Goal: Transaction & Acquisition: Purchase product/service

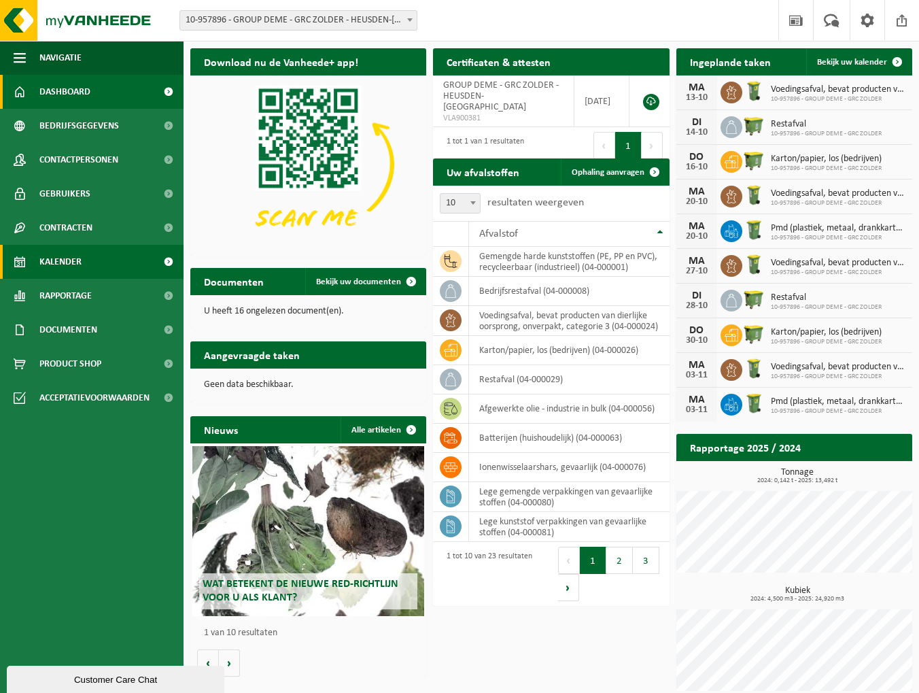
click at [77, 260] on span "Kalender" at bounding box center [60, 262] width 42 height 34
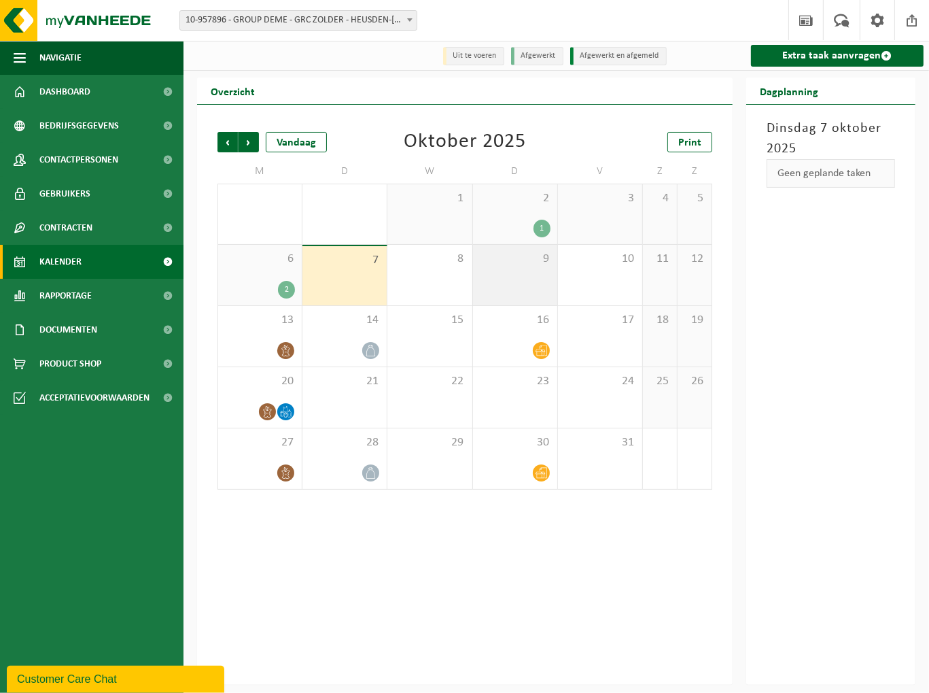
click at [496, 277] on div "9" at bounding box center [515, 275] width 84 height 60
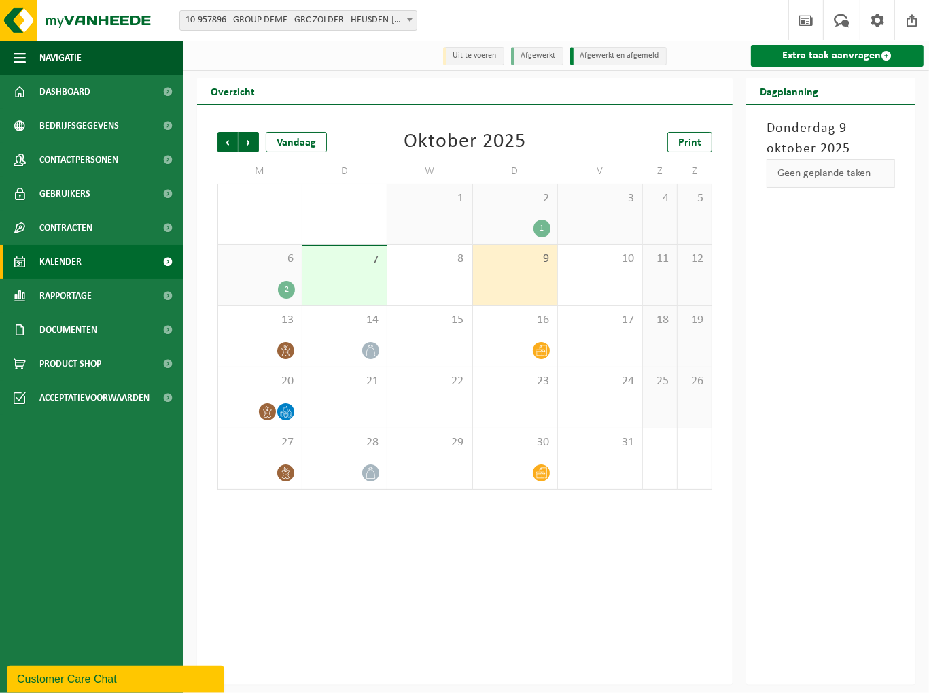
click at [845, 51] on link "Extra taak aanvragen" at bounding box center [837, 56] width 173 height 22
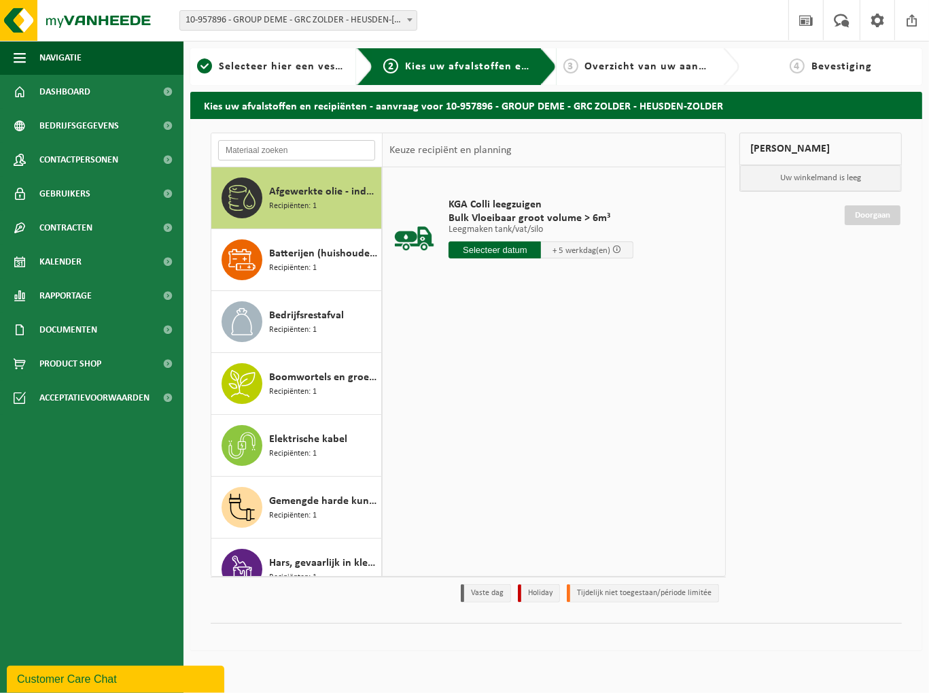
click at [321, 145] on input "text" at bounding box center [296, 150] width 157 height 20
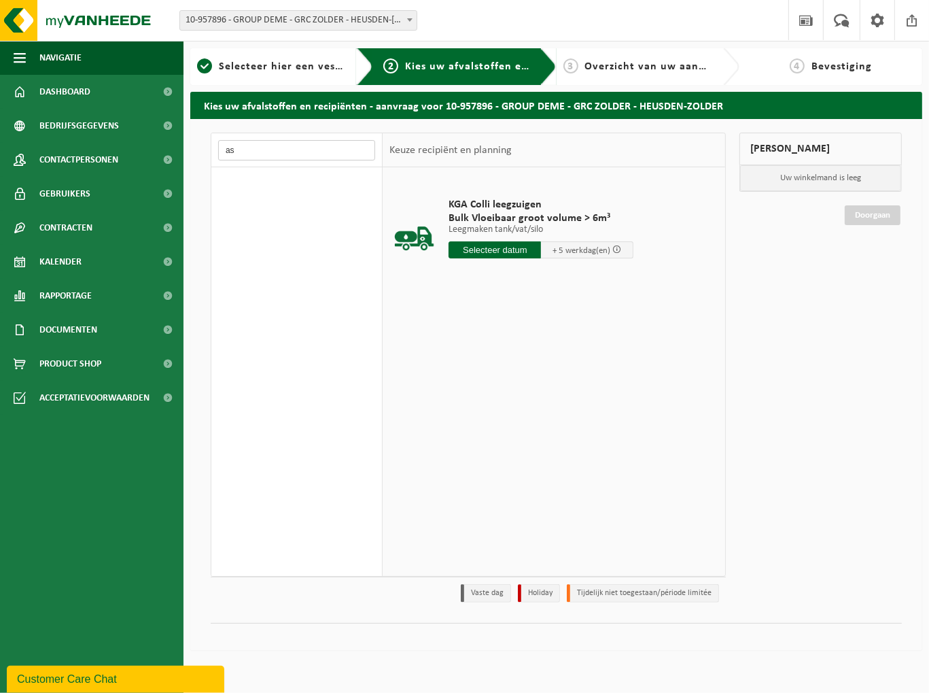
type input "a"
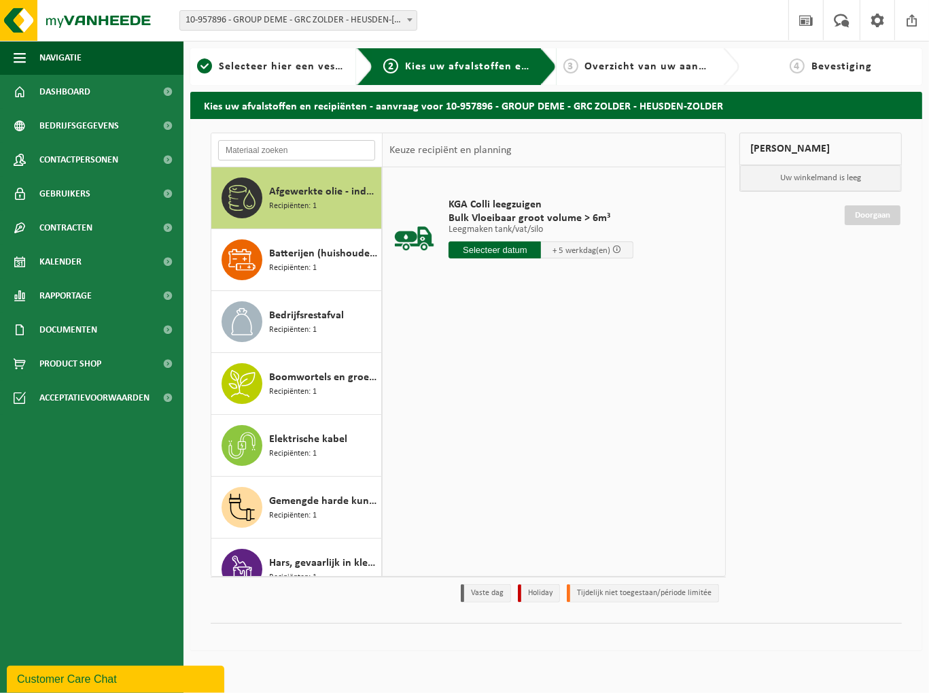
click at [315, 154] on input "text" at bounding box center [296, 150] width 157 height 20
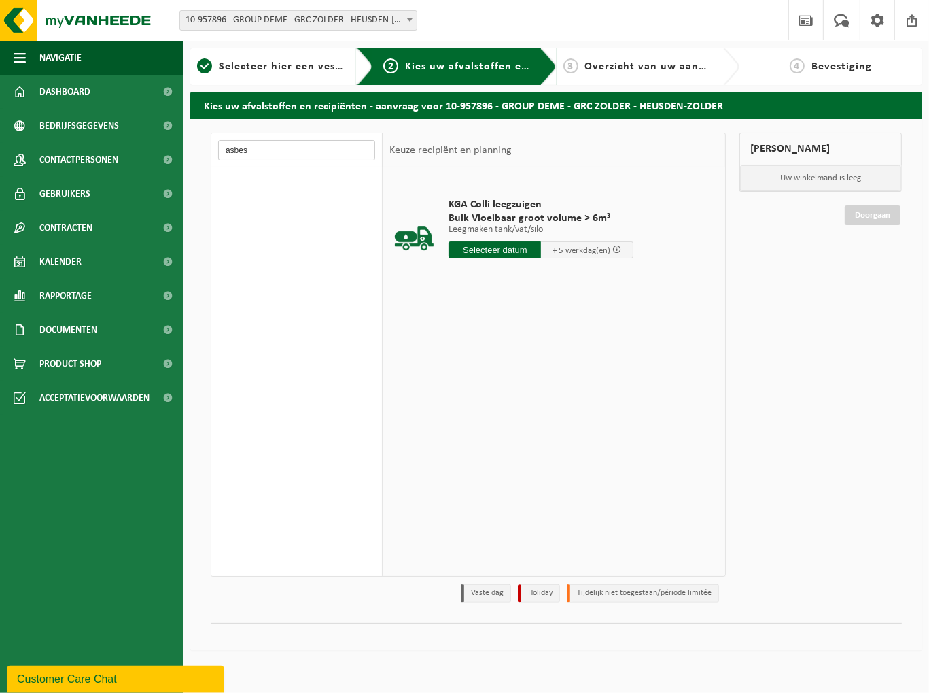
type input "asbest"
drag, startPoint x: 294, startPoint y: 156, endPoint x: 152, endPoint y: 140, distance: 143.7
click at [152, 140] on div "Navigatie Nieuws Uw feedback Afmelden Dashboard Bedrijfsgegevens Contactpersone…" at bounding box center [464, 332] width 929 height 664
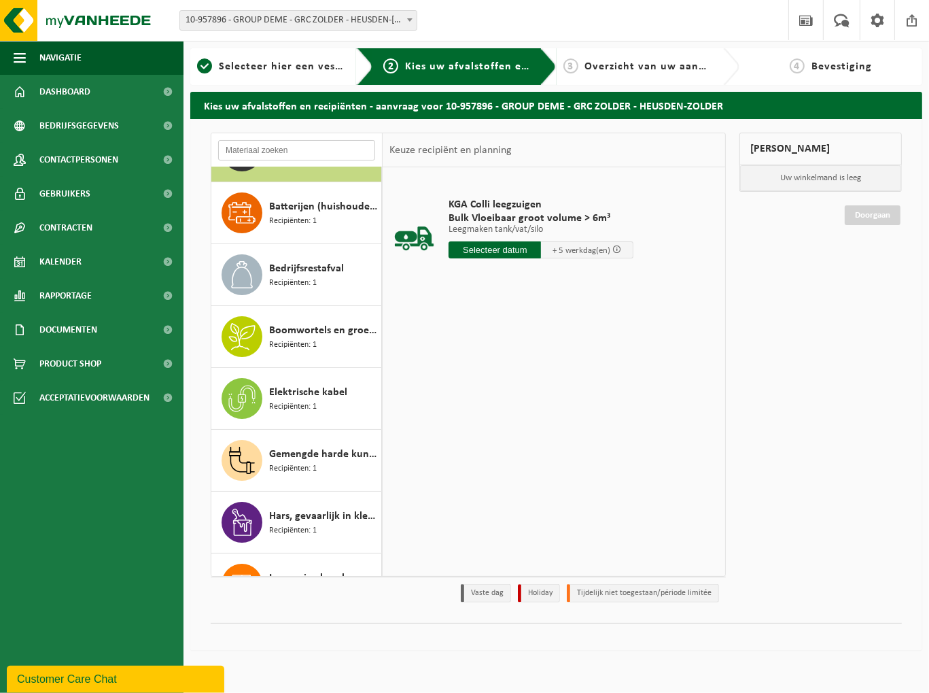
scroll to position [42, 0]
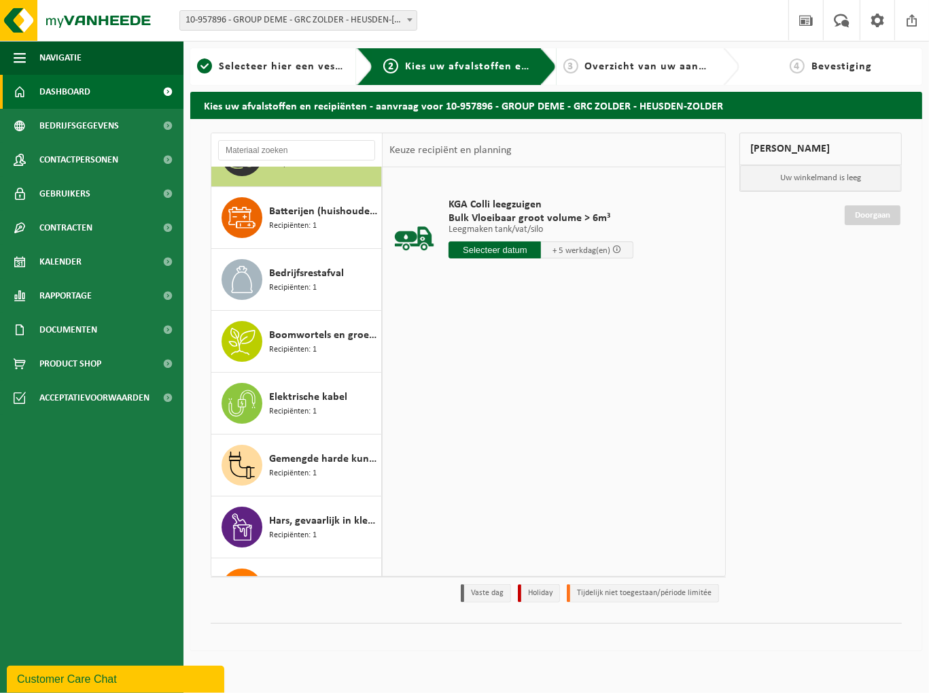
click at [56, 95] on span "Dashboard" at bounding box center [64, 92] width 51 height 34
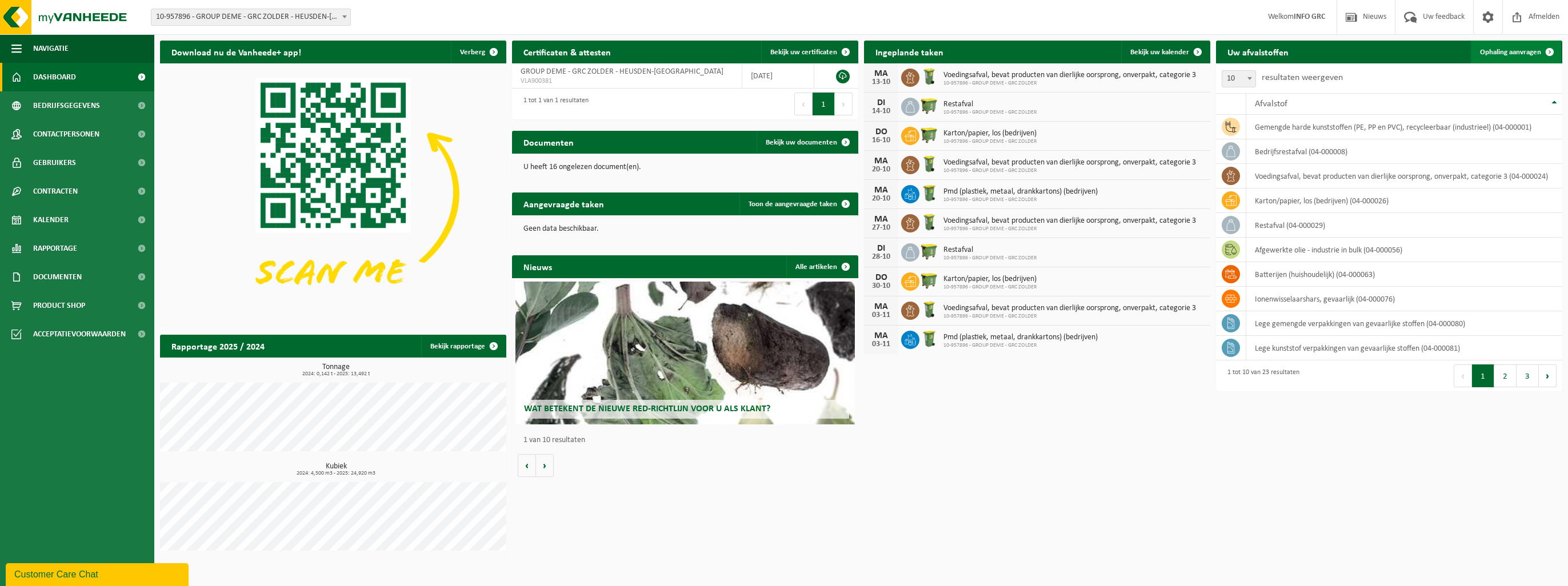
click at [772, 50] on span "Ophaling aanvragen" at bounding box center [1510, 52] width 61 height 8
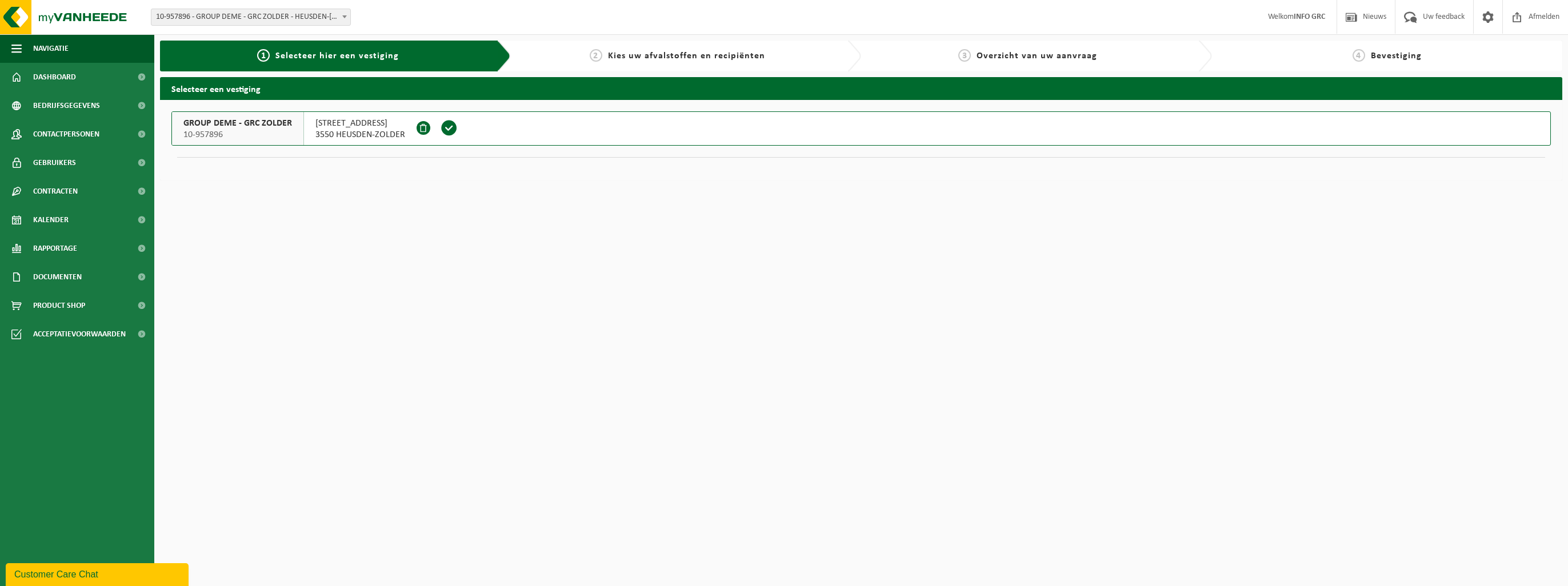
click at [324, 138] on span "3550 HEUSDEN-ZOLDER" at bounding box center [360, 135] width 90 height 12
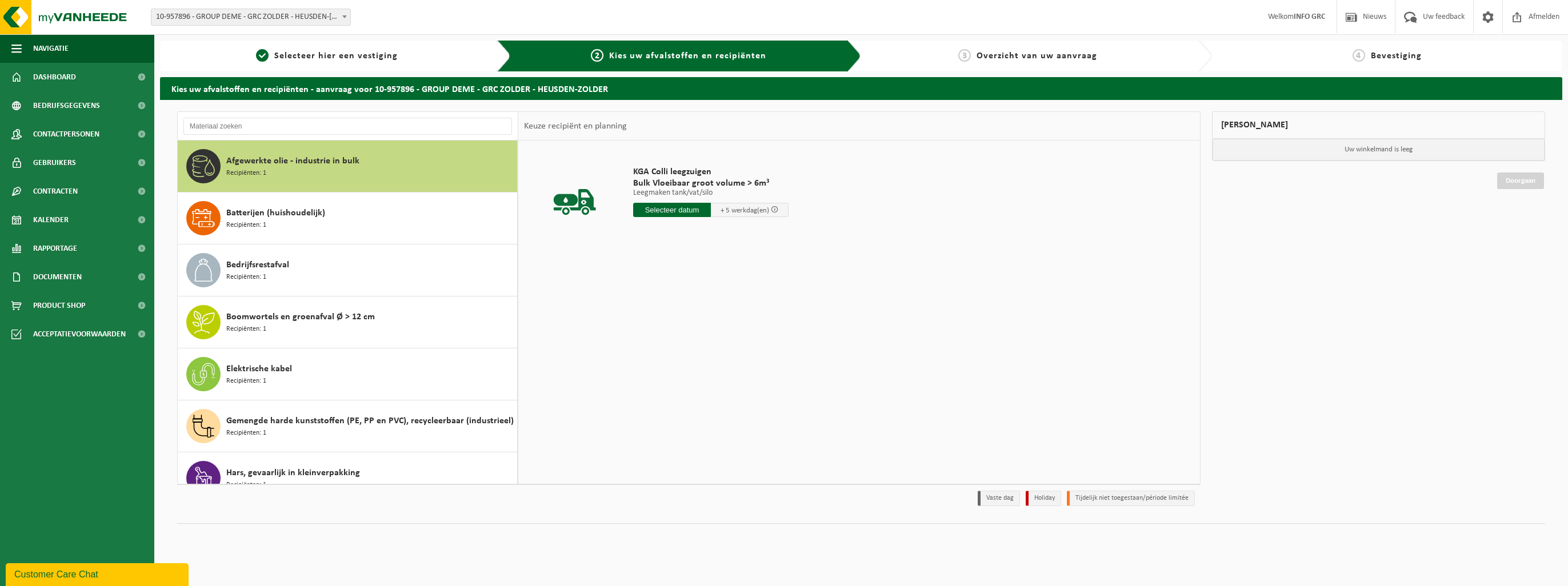
click at [341, 115] on div at bounding box center [347, 126] width 341 height 29
click at [340, 124] on input "text" at bounding box center [347, 126] width 329 height 17
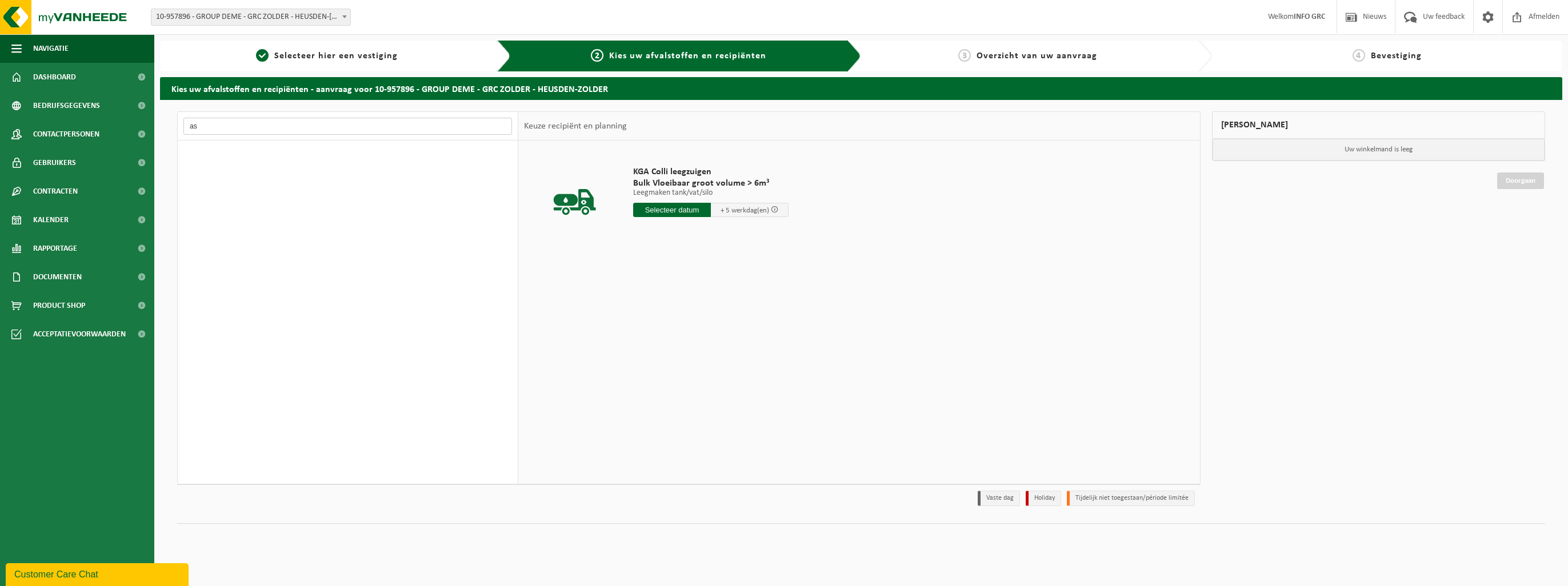
type input "a"
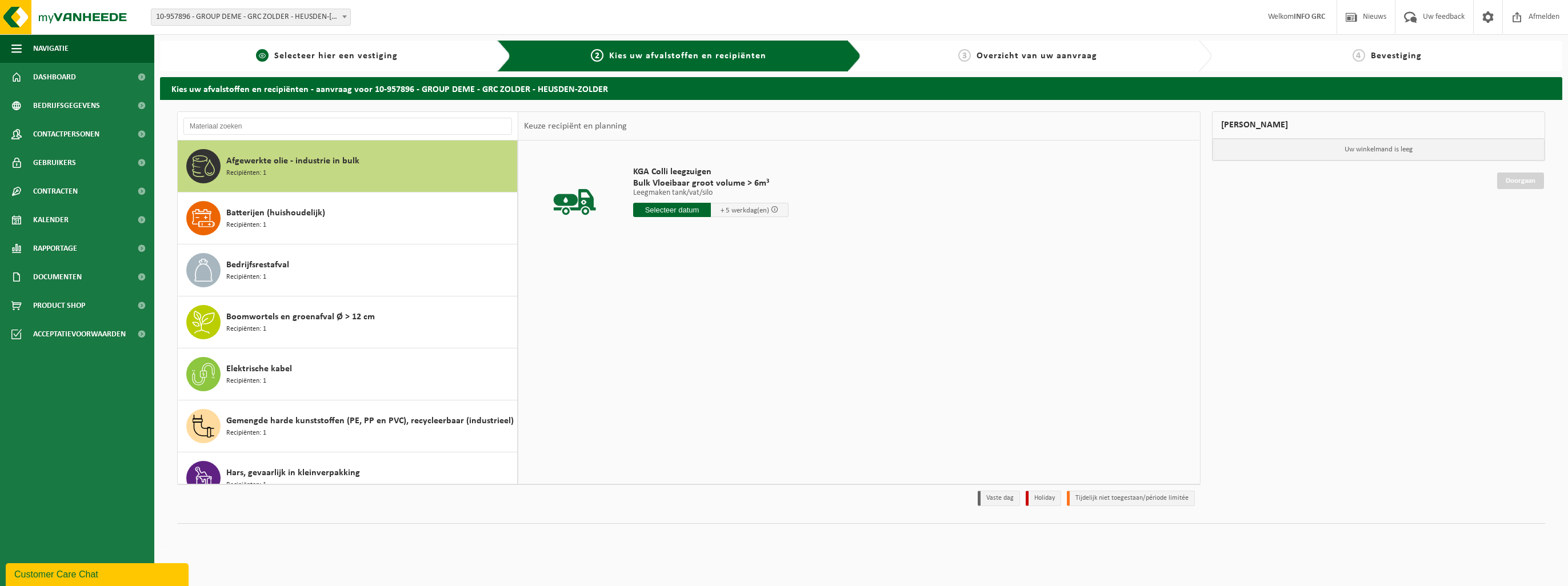
click at [311, 63] on div "1 Selecteer hier een vestiging" at bounding box center [335, 55] width 351 height 31
click at [71, 83] on span "Dashboard" at bounding box center [54, 77] width 43 height 29
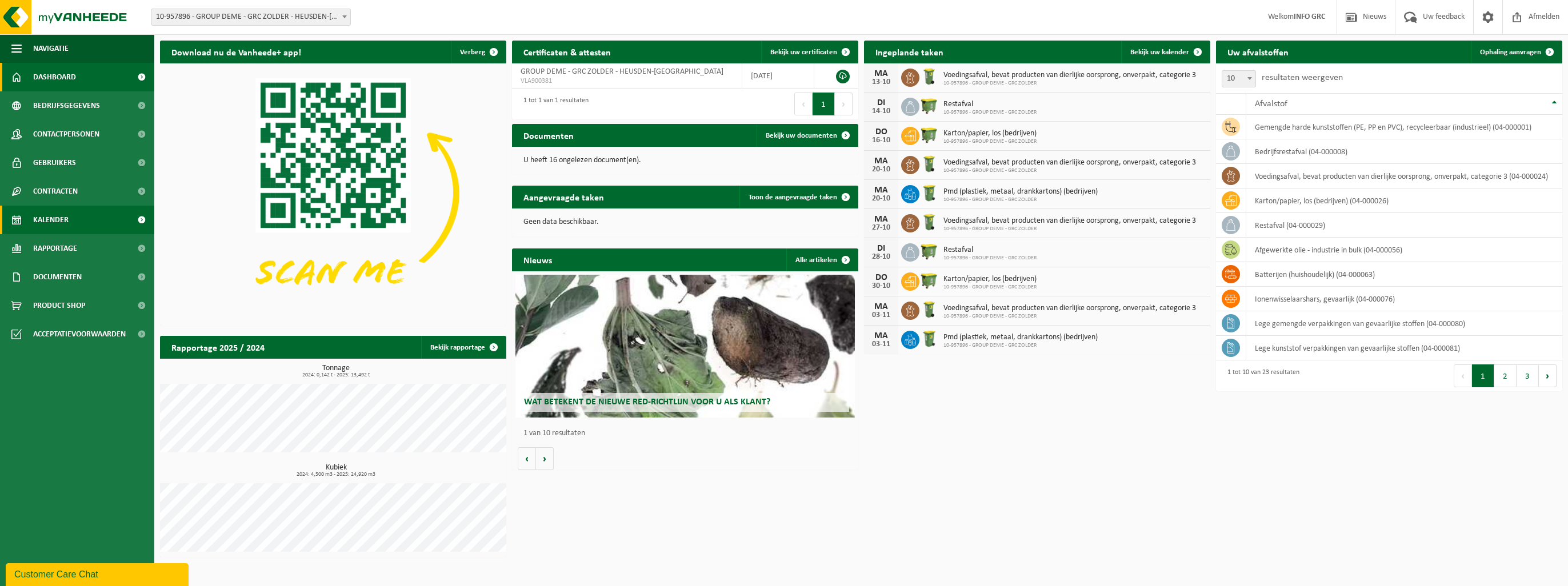
click at [53, 221] on span "Kalender" at bounding box center [50, 220] width 35 height 29
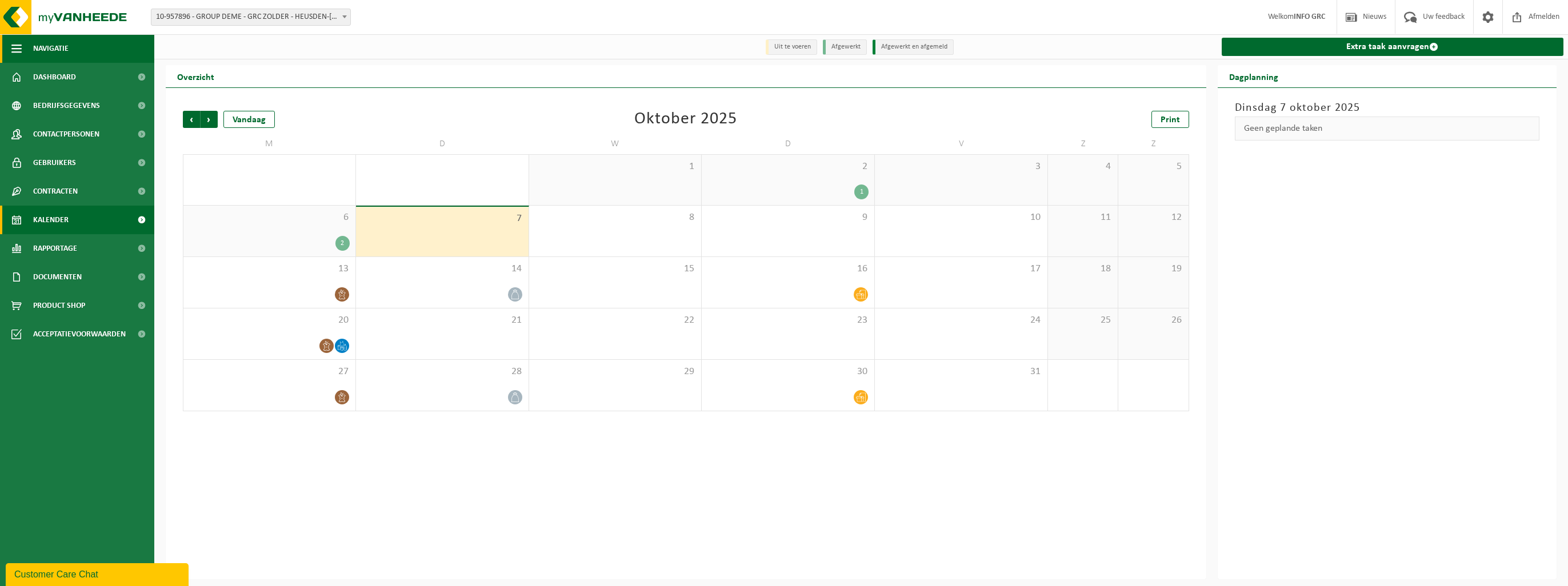
click at [24, 50] on button "Navigatie" at bounding box center [77, 49] width 155 height 29
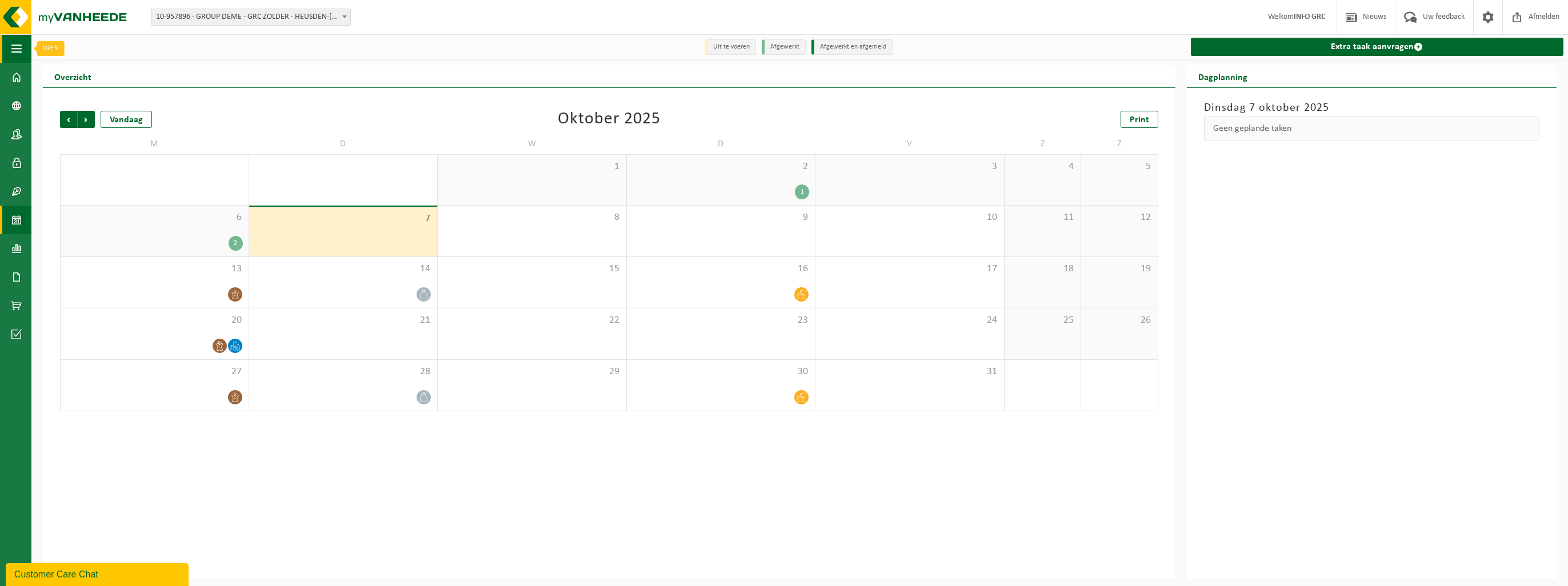
click at [20, 55] on span "button" at bounding box center [17, 49] width 10 height 29
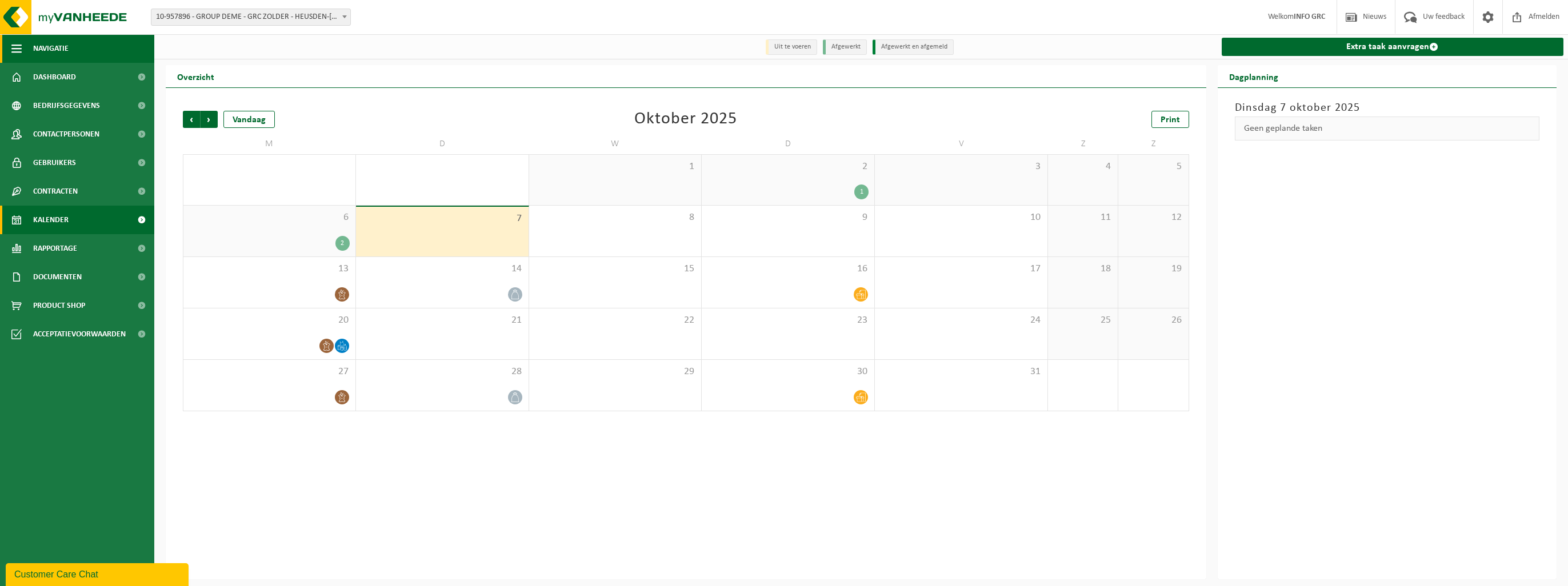
click at [53, 41] on span "Navigatie" at bounding box center [50, 49] width 35 height 29
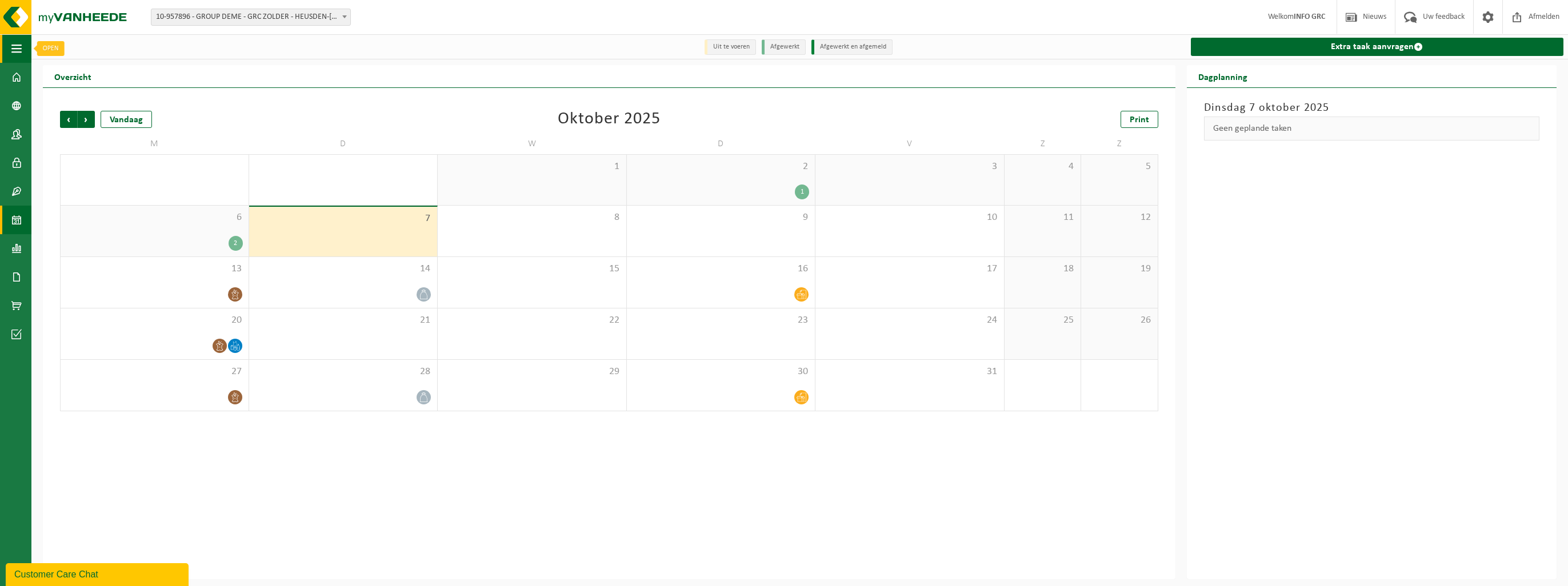
click at [23, 42] on button "Navigatie" at bounding box center [15, 49] width 31 height 29
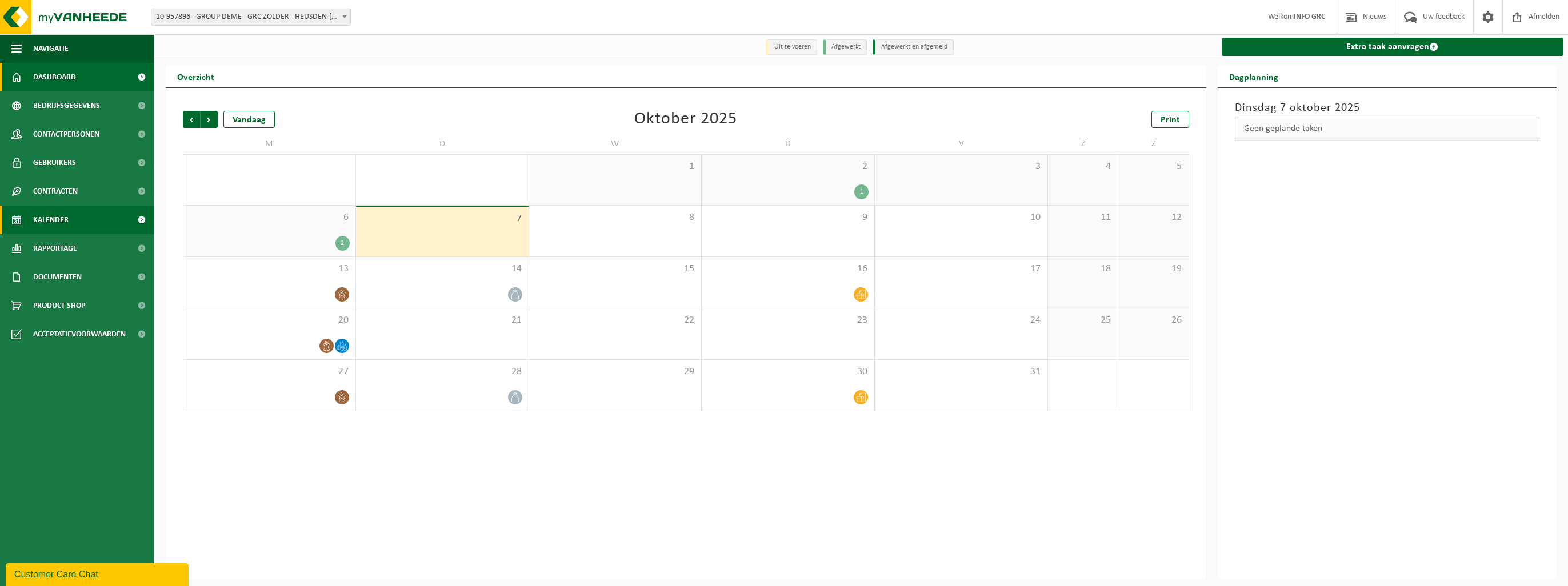
click at [52, 87] on span "Dashboard" at bounding box center [54, 77] width 43 height 29
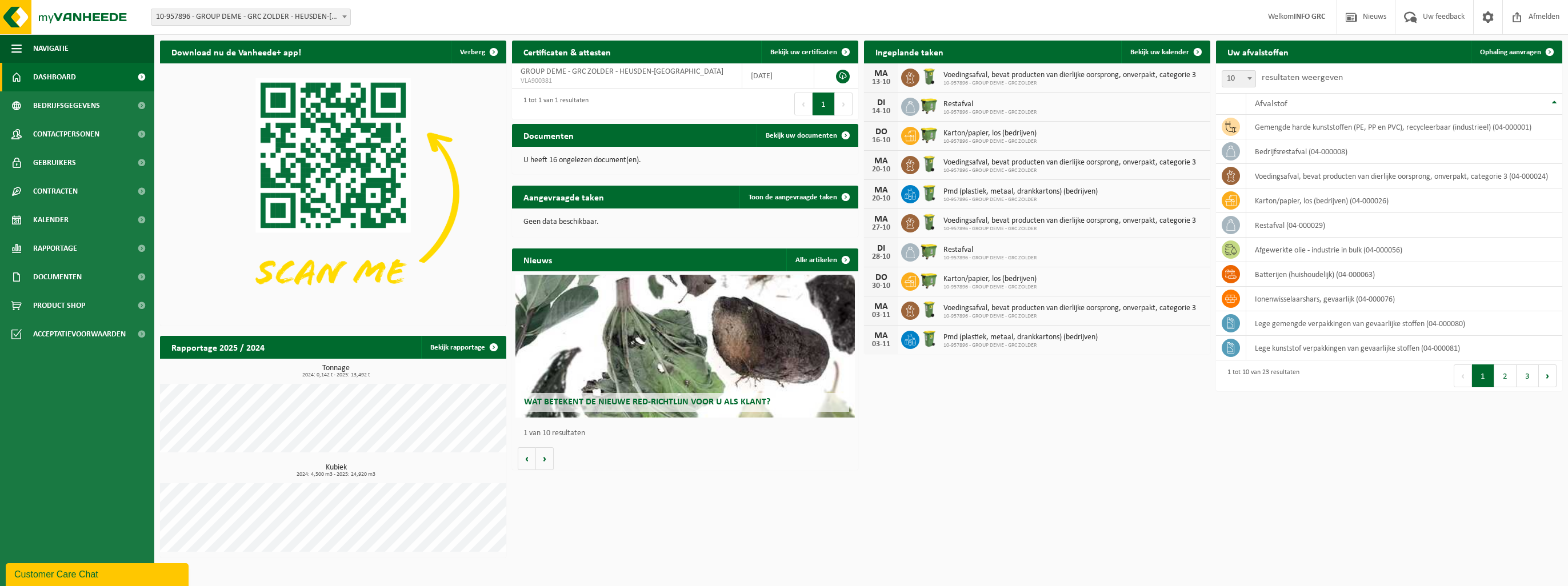
drag, startPoint x: 557, startPoint y: 6, endPoint x: 1298, endPoint y: 39, distance: 741.7
click at [557, 6] on div "Vestiging: 10-957896 - GROUP DEME - GRC ZOLDER - HEUSDEN-ZOLDER 10-957896 - GRO…" at bounding box center [784, 17] width 1568 height 34
click at [1236, 86] on span "10" at bounding box center [1238, 78] width 33 height 16
select select "50"
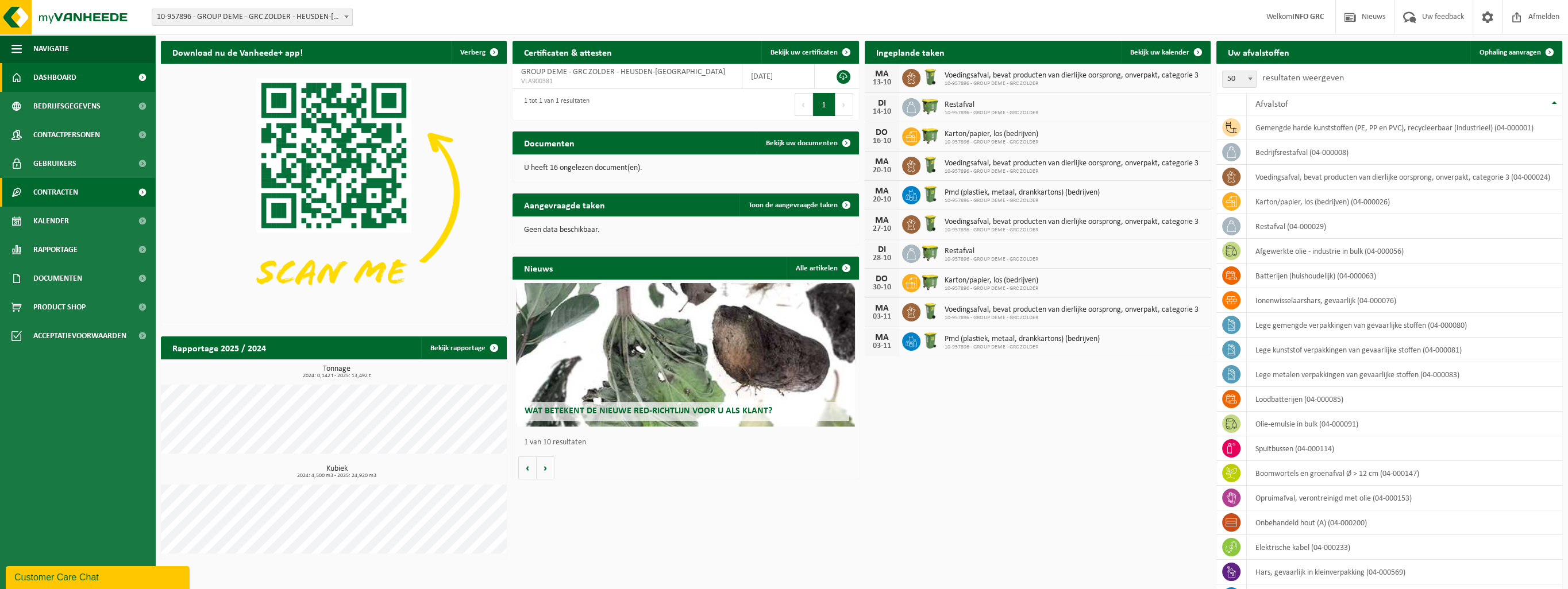
click at [55, 196] on span "Contracten" at bounding box center [55, 193] width 45 height 29
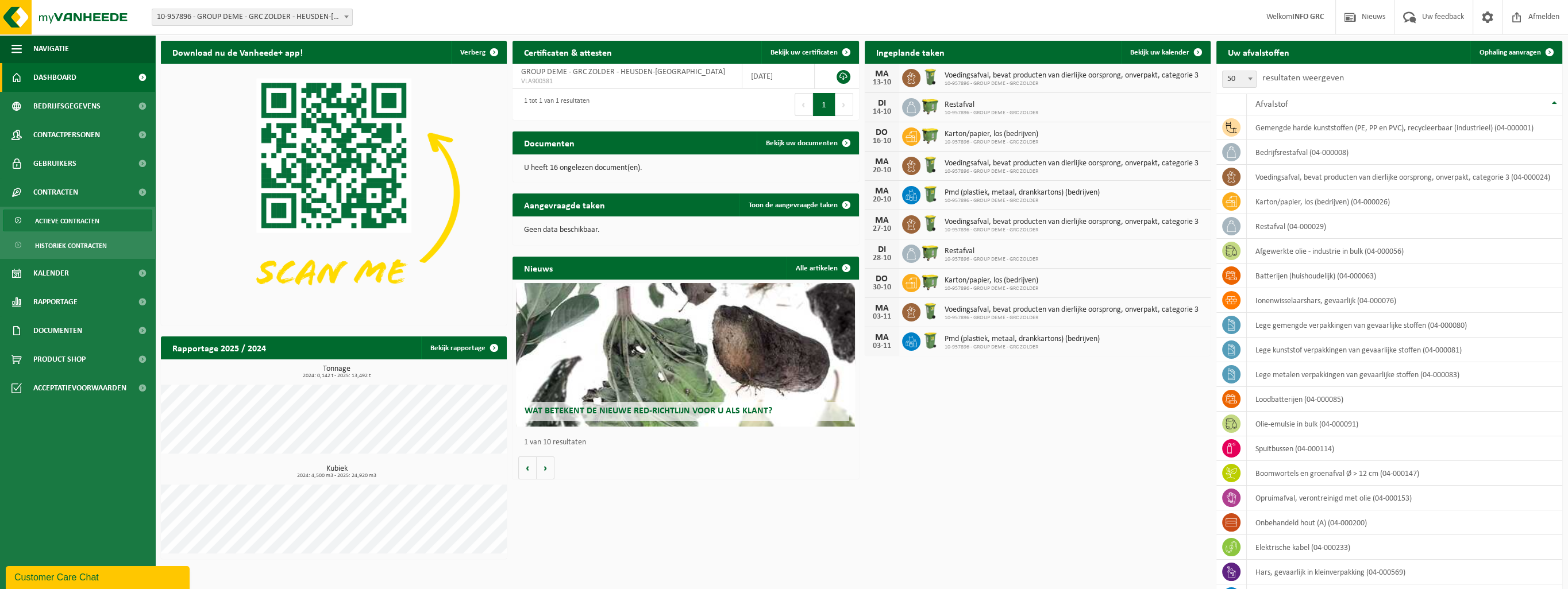
click at [62, 226] on span "Actieve contracten" at bounding box center [67, 221] width 64 height 22
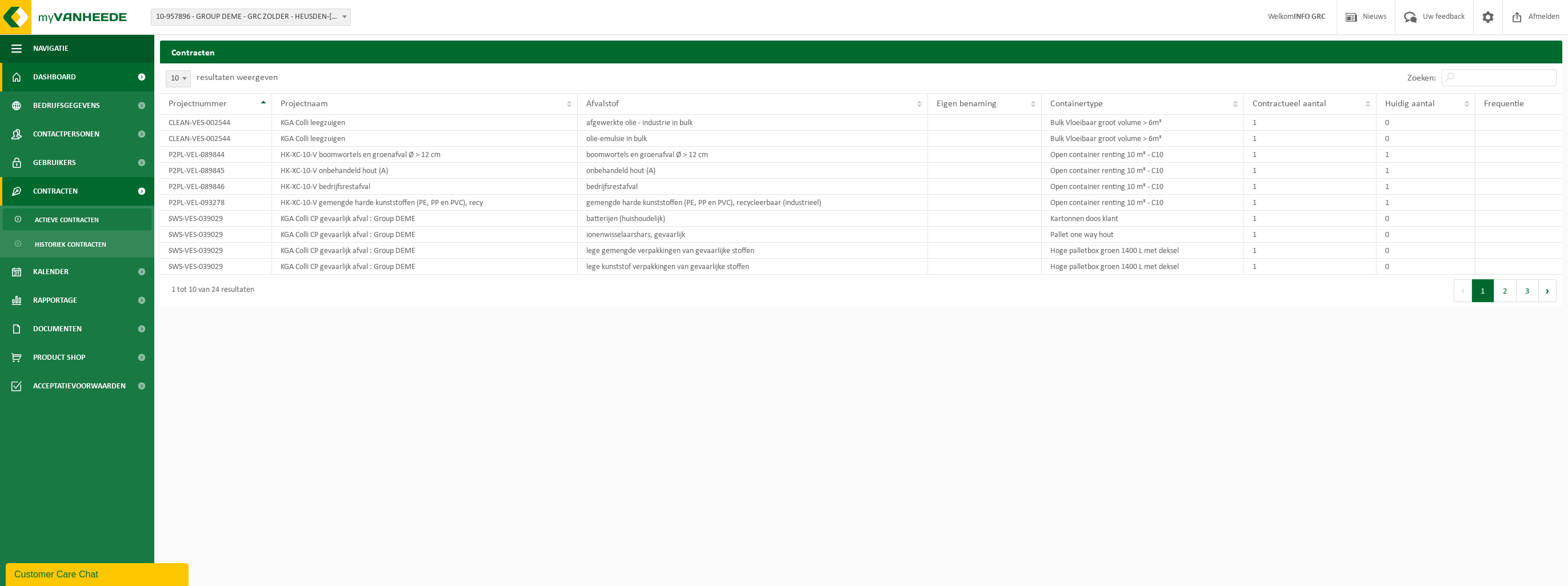
click at [46, 82] on span "Dashboard" at bounding box center [54, 77] width 43 height 29
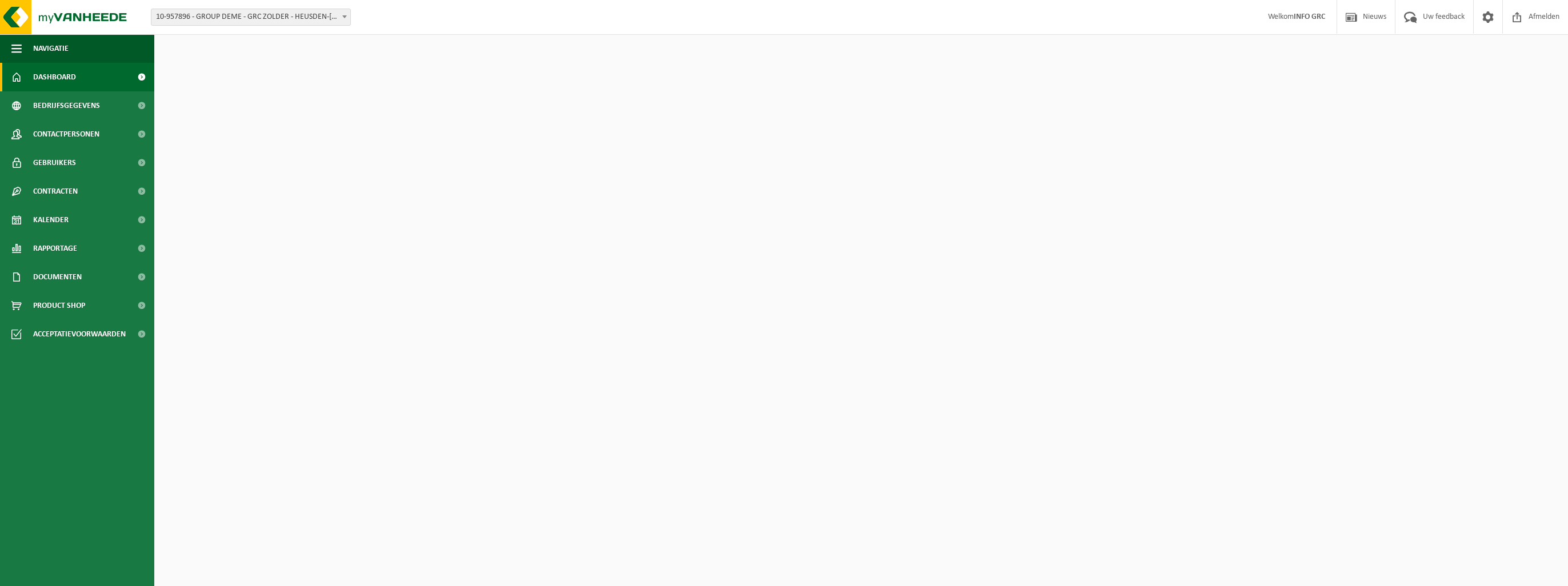
click at [56, 103] on span "Bedrijfsgegevens" at bounding box center [66, 106] width 67 height 29
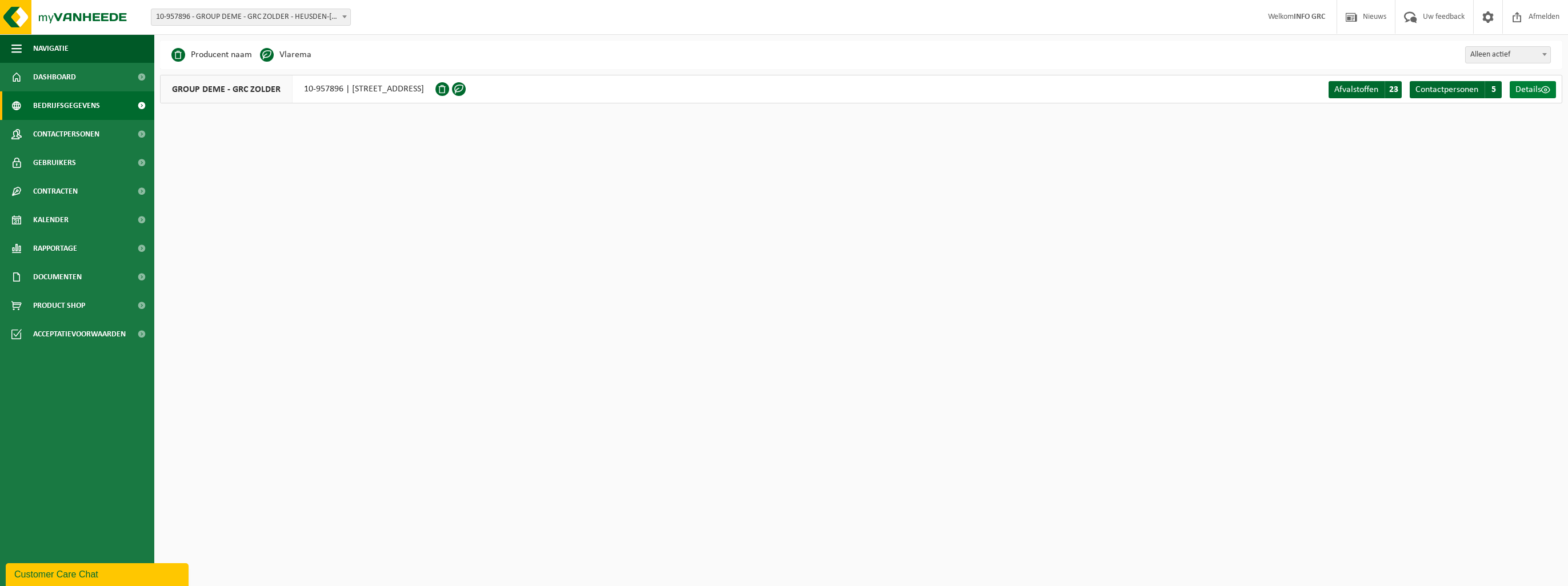
click at [1541, 88] on span at bounding box center [1545, 89] width 9 height 9
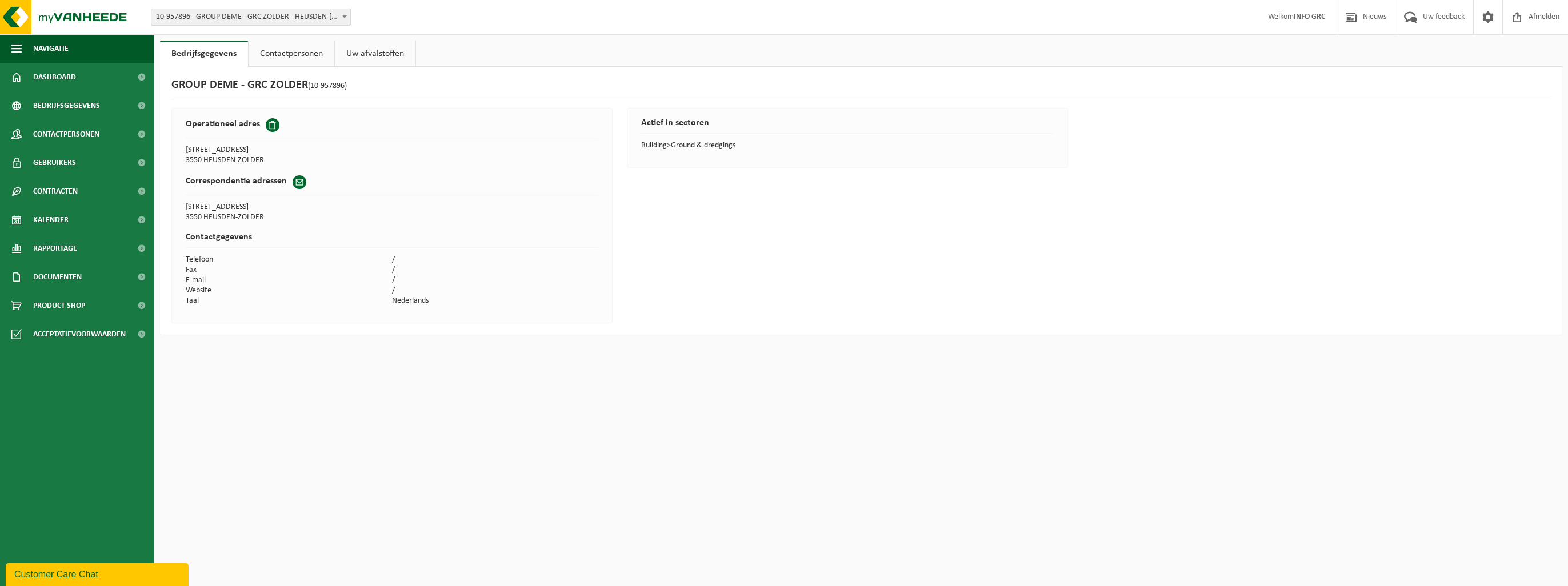
click at [277, 50] on link "Contactpersonen" at bounding box center [292, 53] width 86 height 26
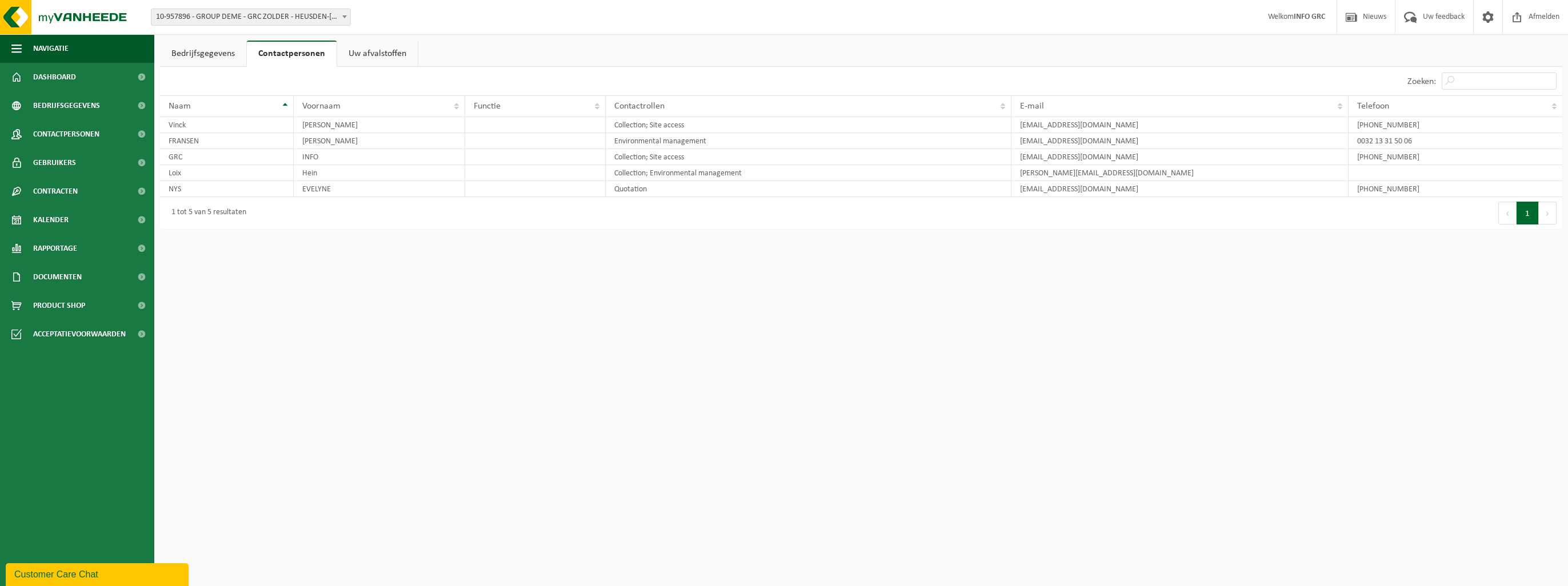
click at [356, 51] on link "Uw afvalstoffen" at bounding box center [377, 53] width 81 height 26
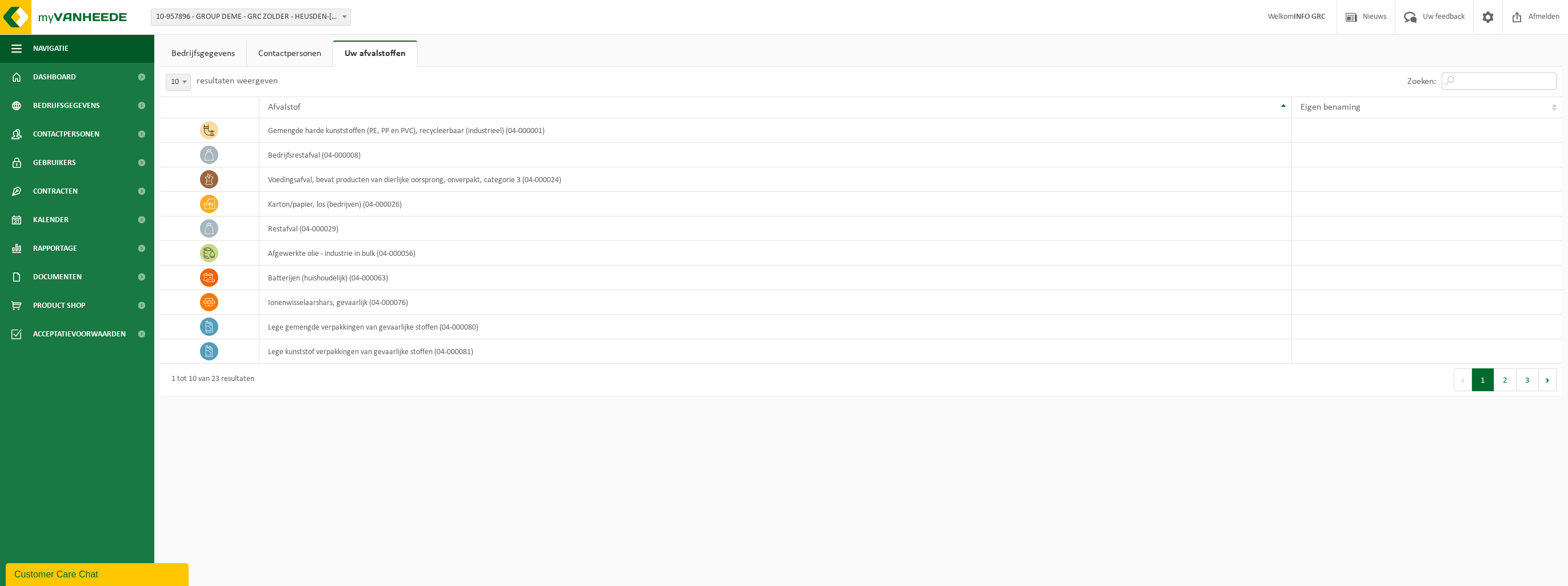
click at [1461, 79] on input "Zoeken:" at bounding box center [1499, 81] width 115 height 17
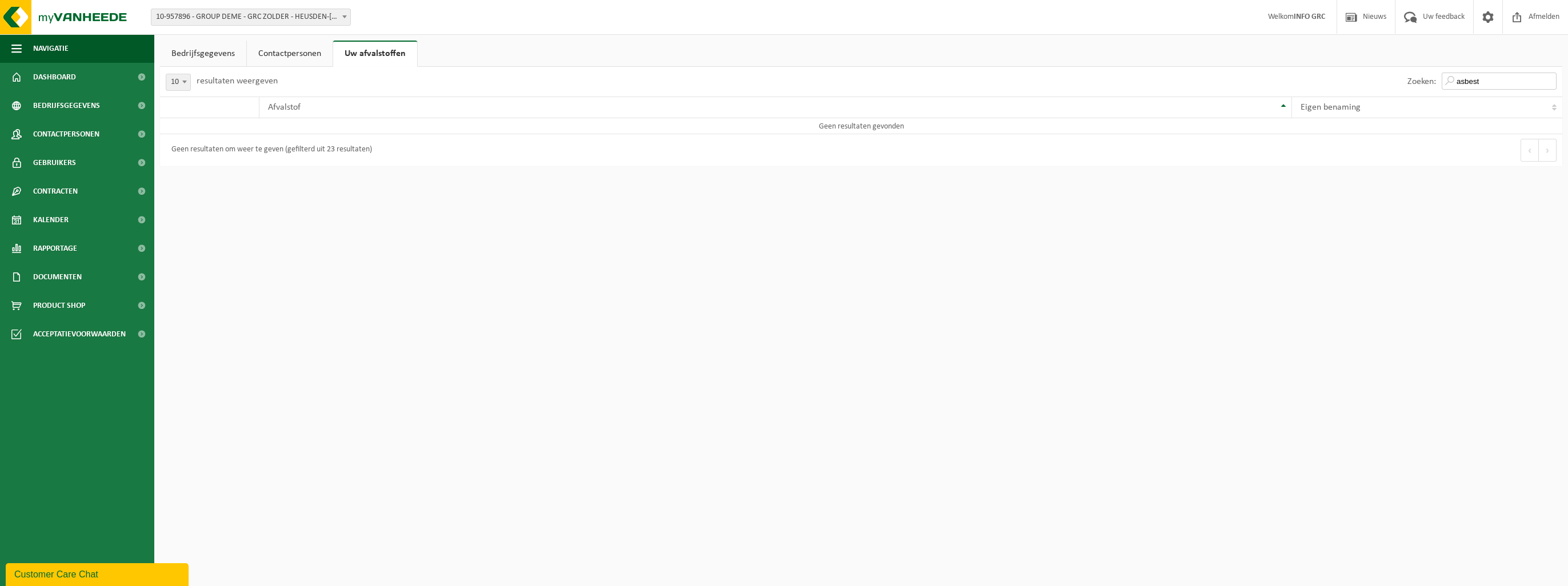
type input "asbest"
click at [211, 57] on link "Bedrijfsgegevens" at bounding box center [203, 53] width 87 height 26
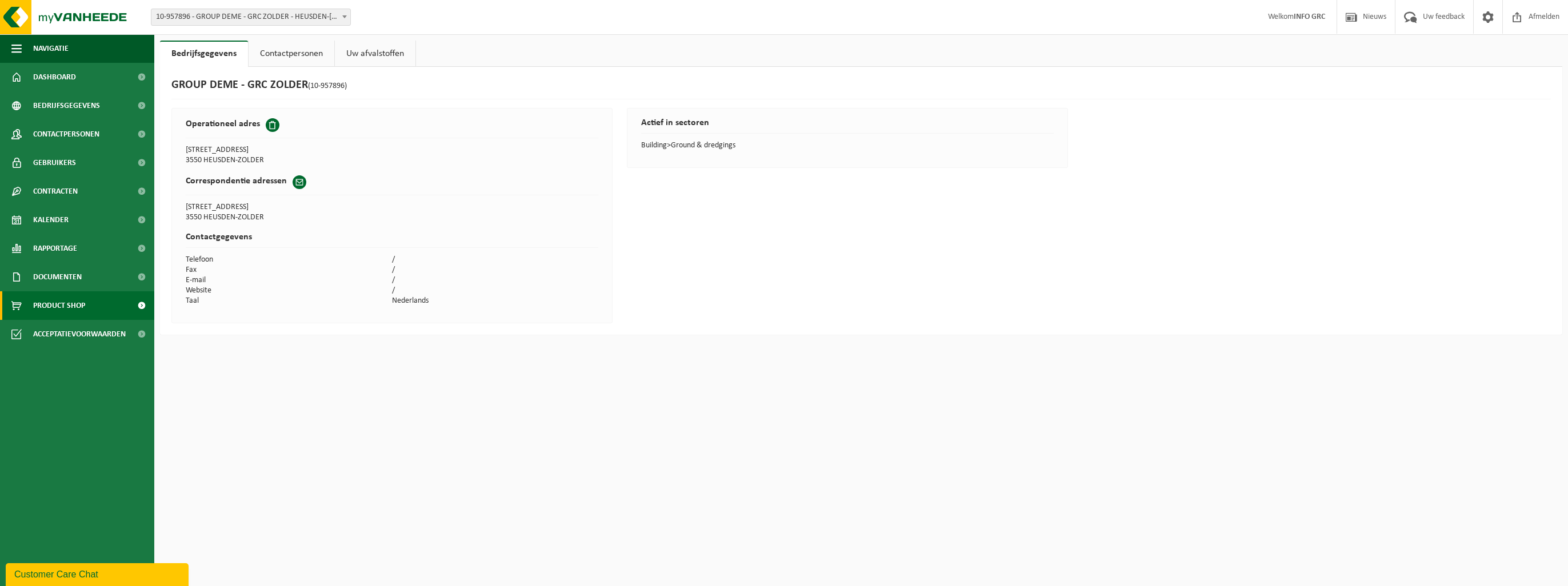
click at [58, 310] on span "Product Shop" at bounding box center [59, 306] width 52 height 29
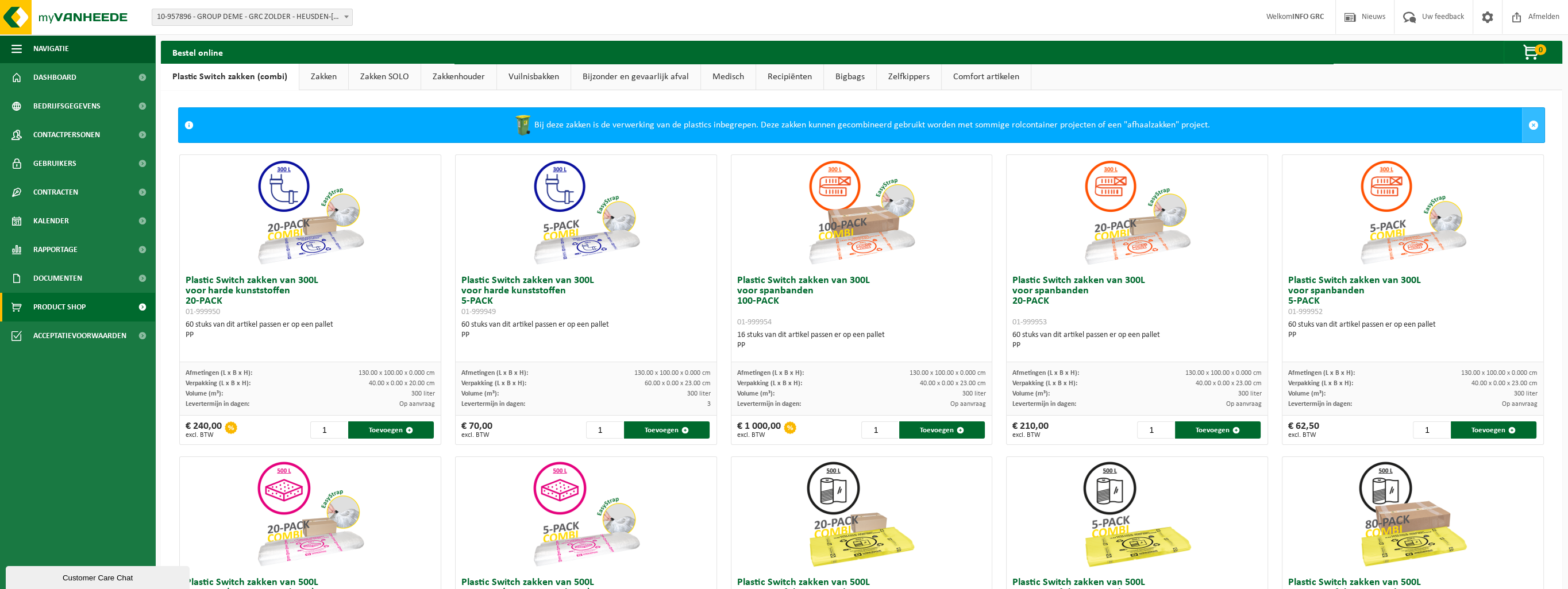
click at [1528, 123] on span at bounding box center [1533, 125] width 10 height 10
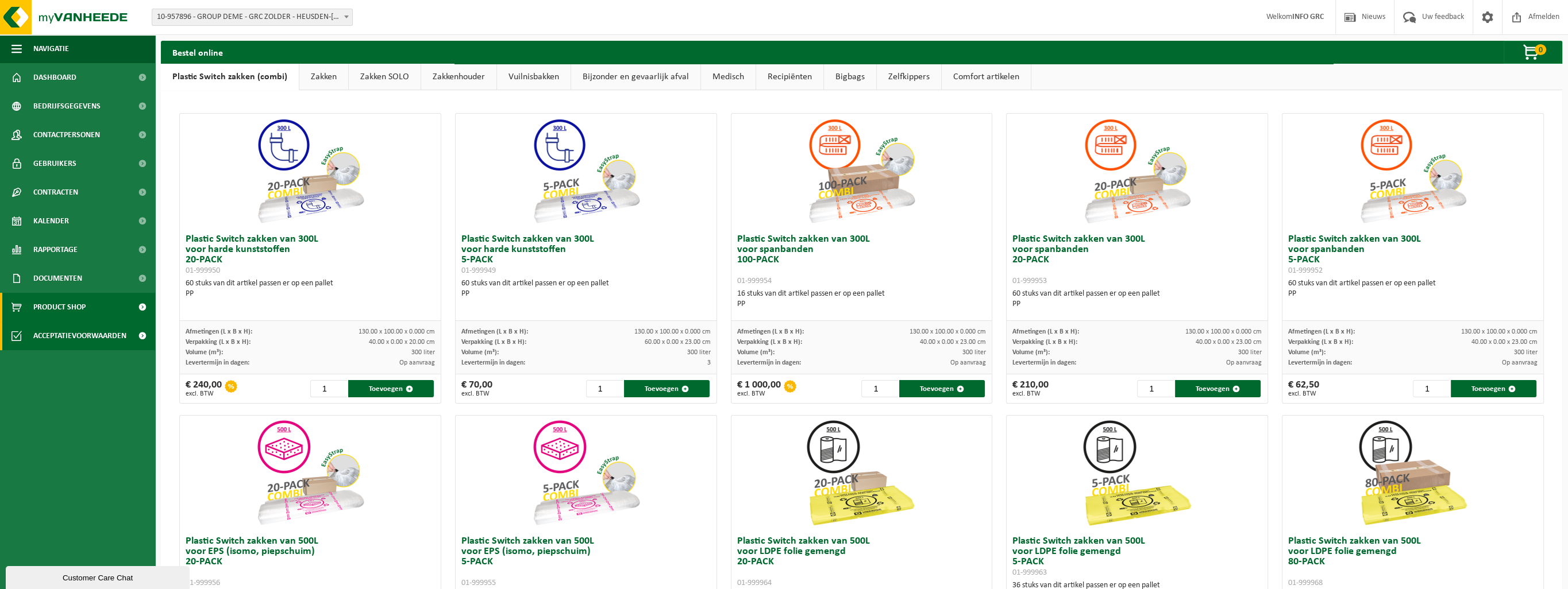
click at [117, 335] on span "Acceptatievoorwaarden" at bounding box center [79, 336] width 93 height 29
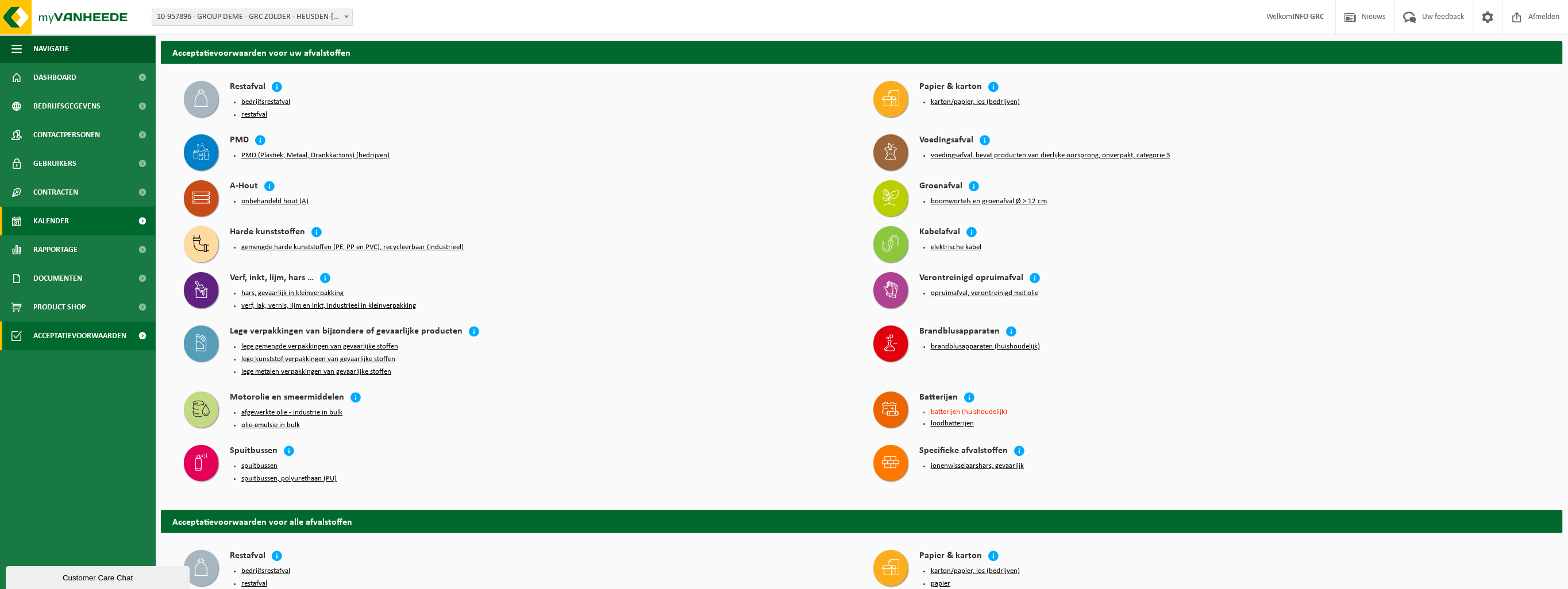
click at [85, 221] on link "Kalender" at bounding box center [78, 221] width 156 height 29
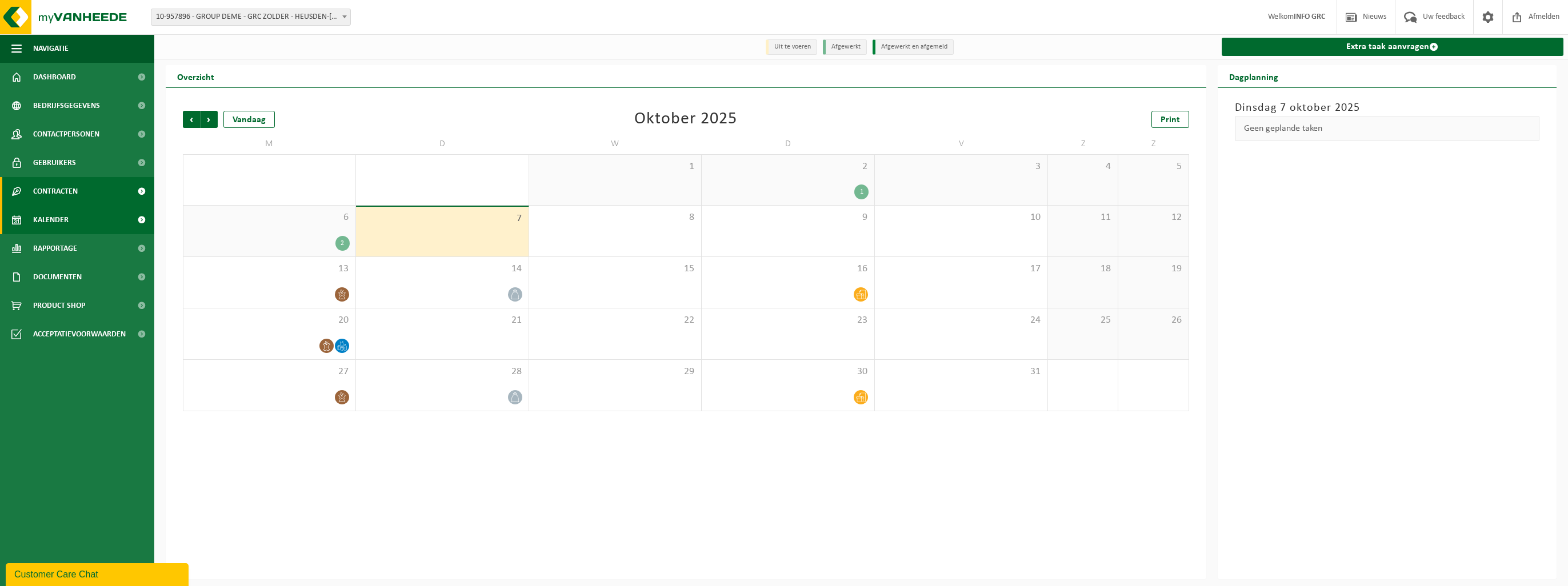
click at [77, 181] on span "Contracten" at bounding box center [55, 192] width 45 height 29
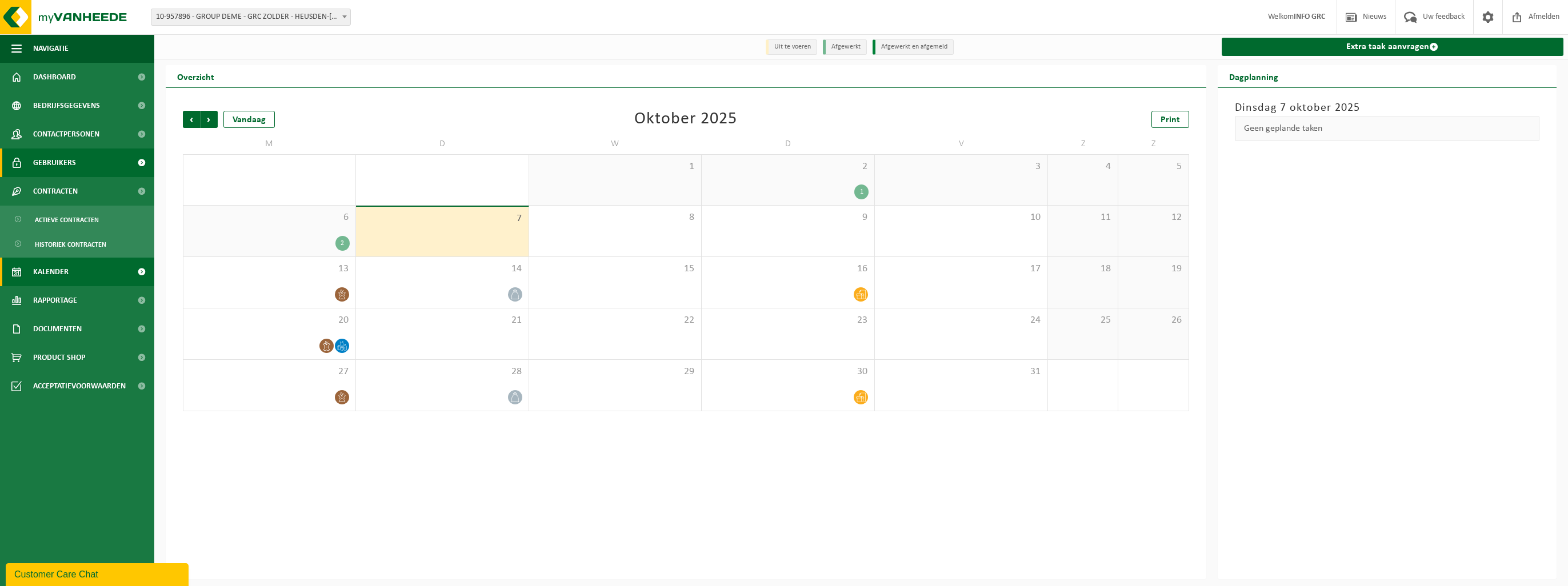
click at [76, 172] on link "Gebruikers" at bounding box center [77, 163] width 155 height 29
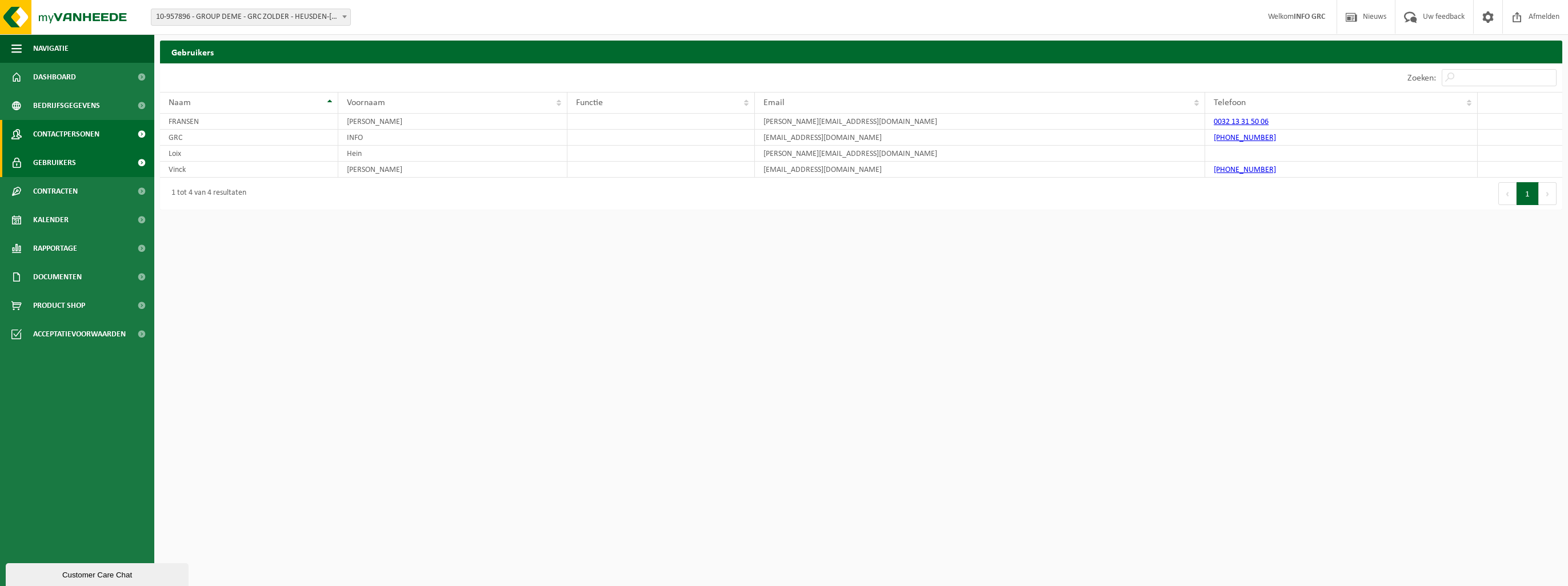
click at [69, 135] on span "Contactpersonen" at bounding box center [66, 135] width 66 height 29
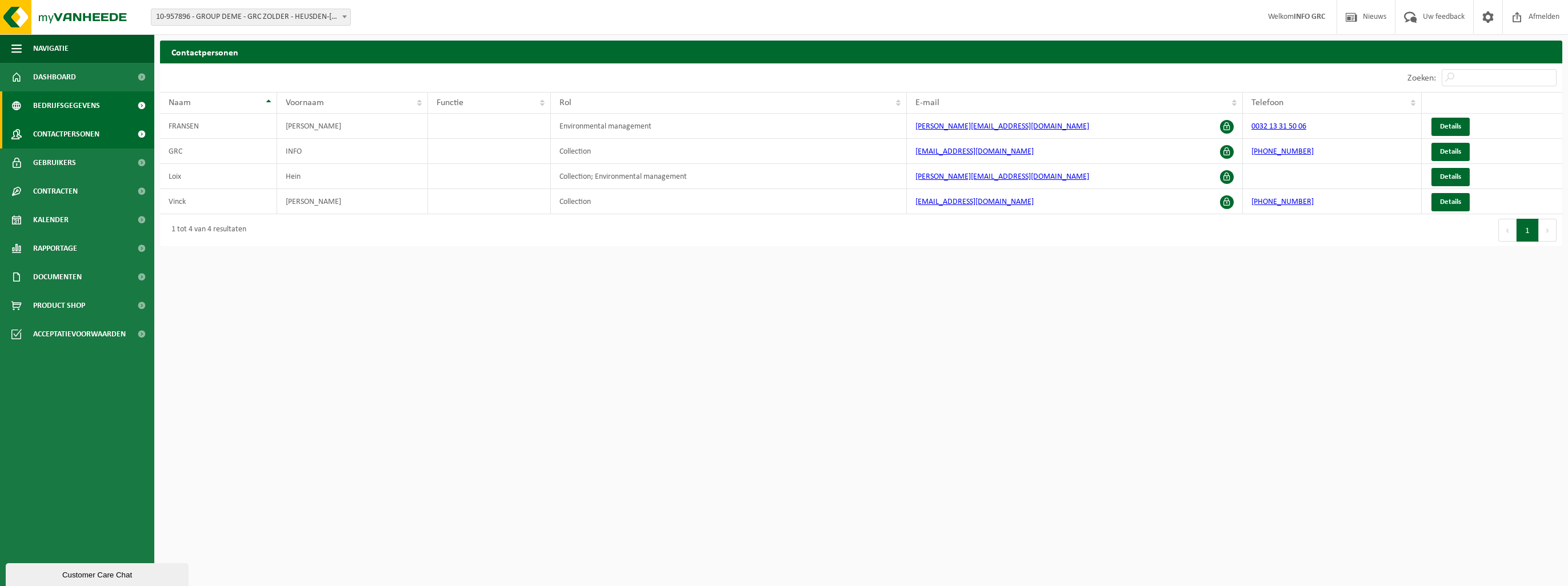
click at [83, 108] on span "Bedrijfsgegevens" at bounding box center [66, 106] width 67 height 29
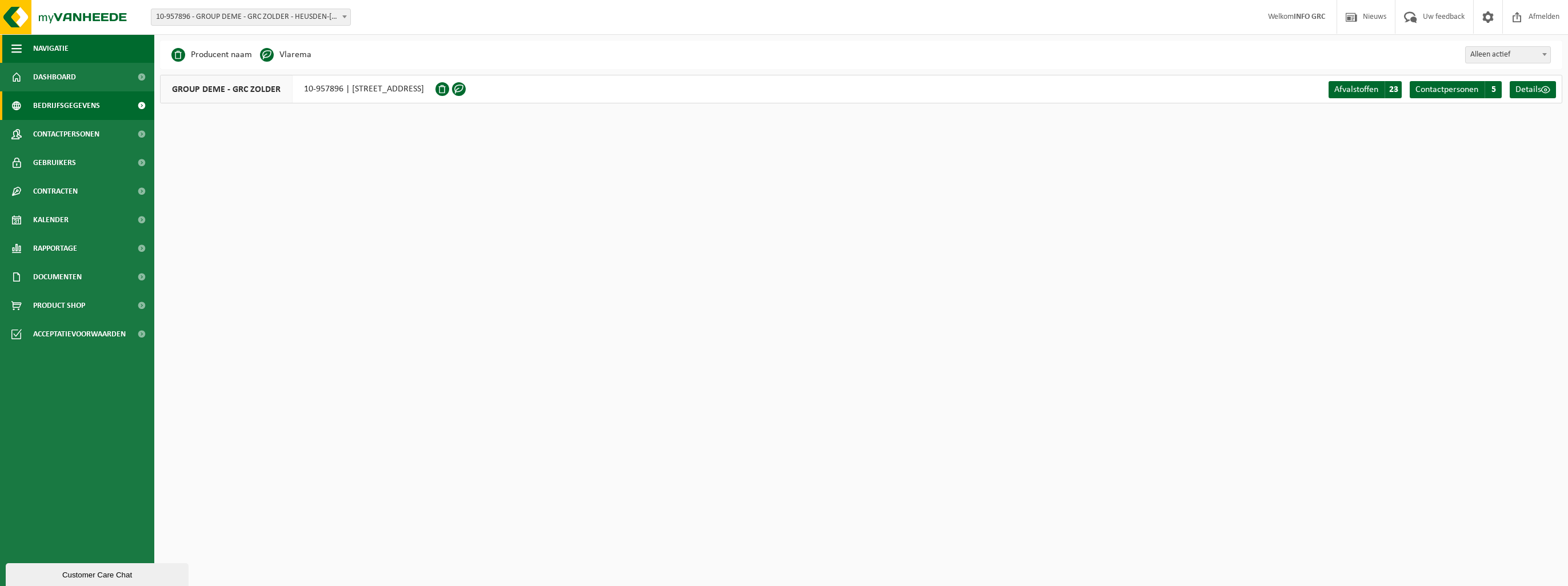
click at [73, 45] on button "Navigatie" at bounding box center [77, 49] width 155 height 29
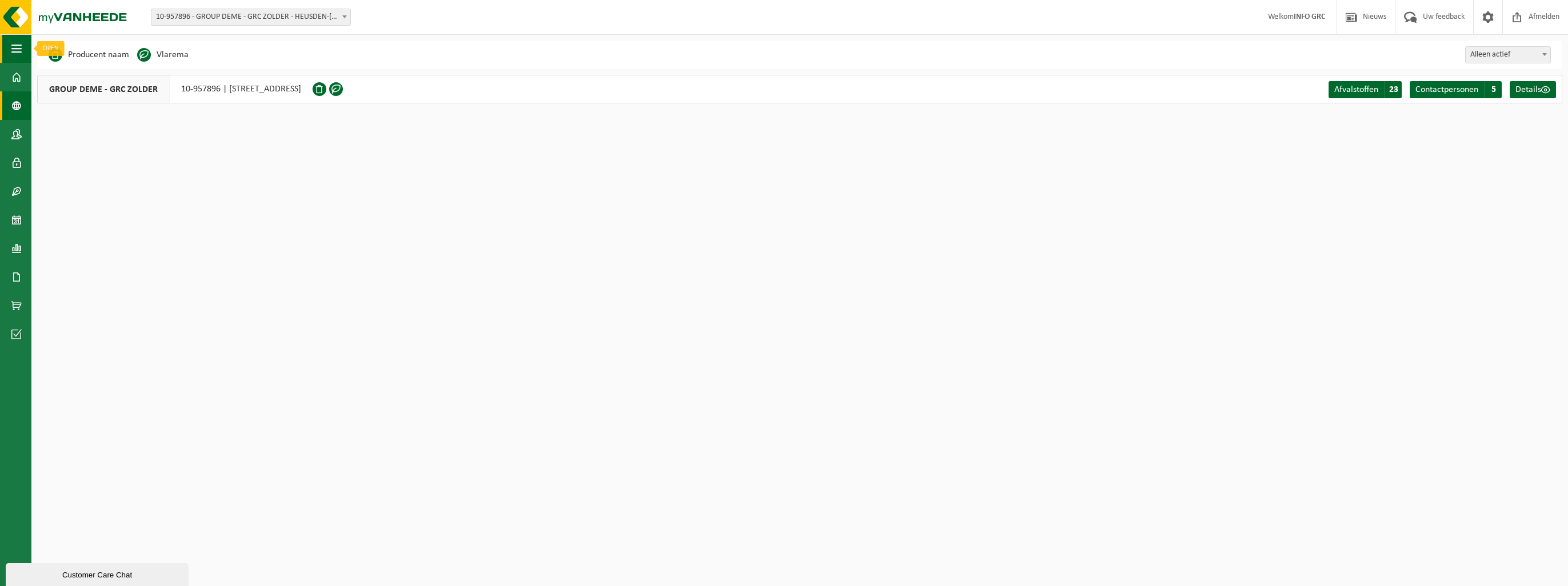
click at [24, 45] on button "Navigatie" at bounding box center [15, 49] width 31 height 29
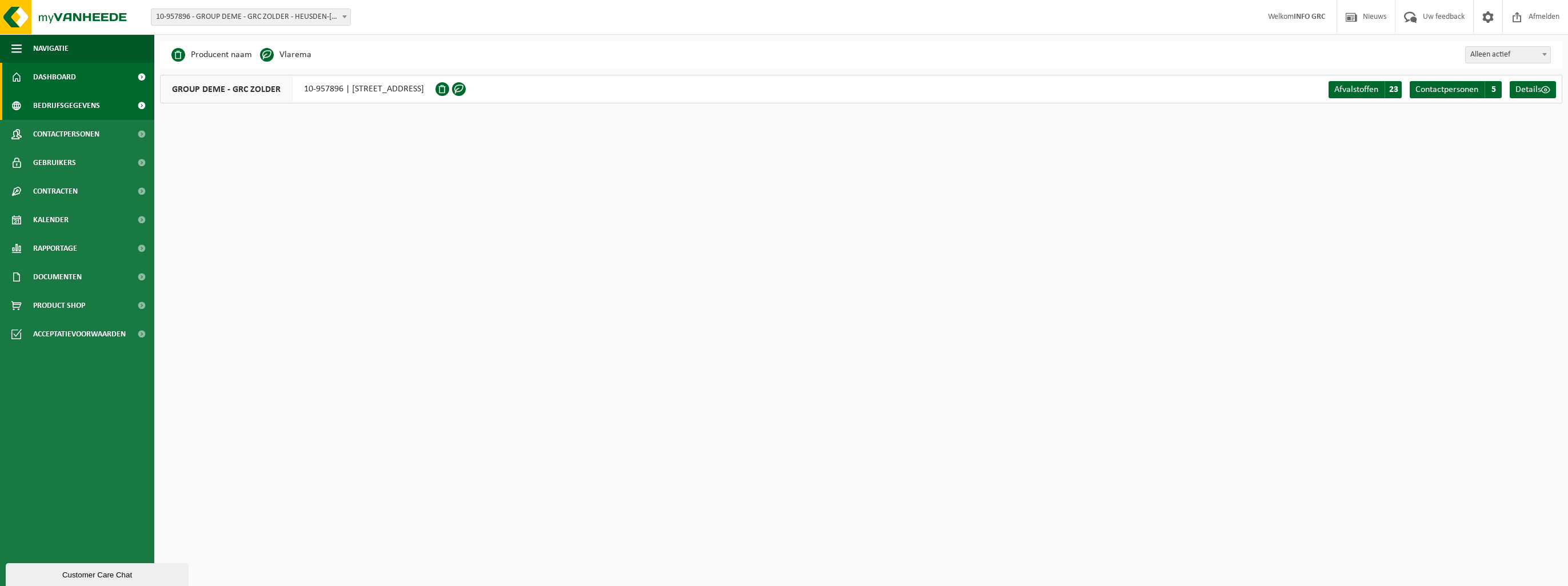
click at [39, 71] on span "Dashboard" at bounding box center [54, 77] width 43 height 29
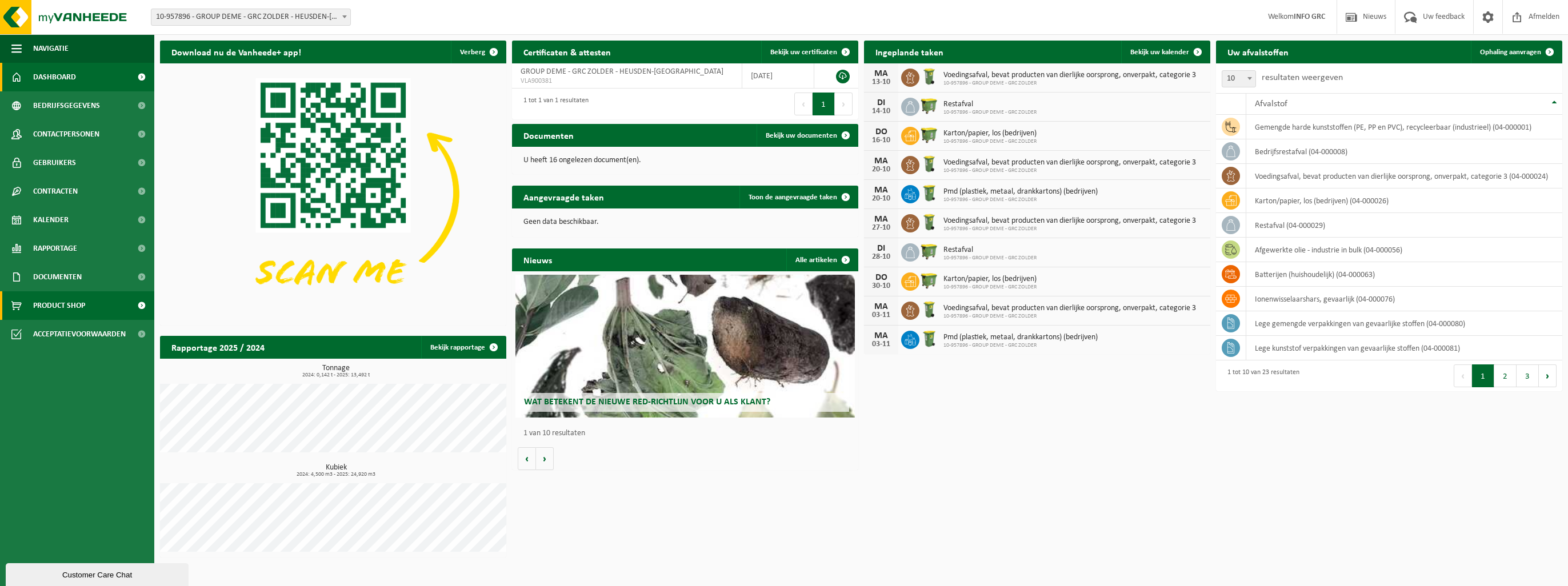
click at [74, 301] on span "Product Shop" at bounding box center [59, 306] width 52 height 29
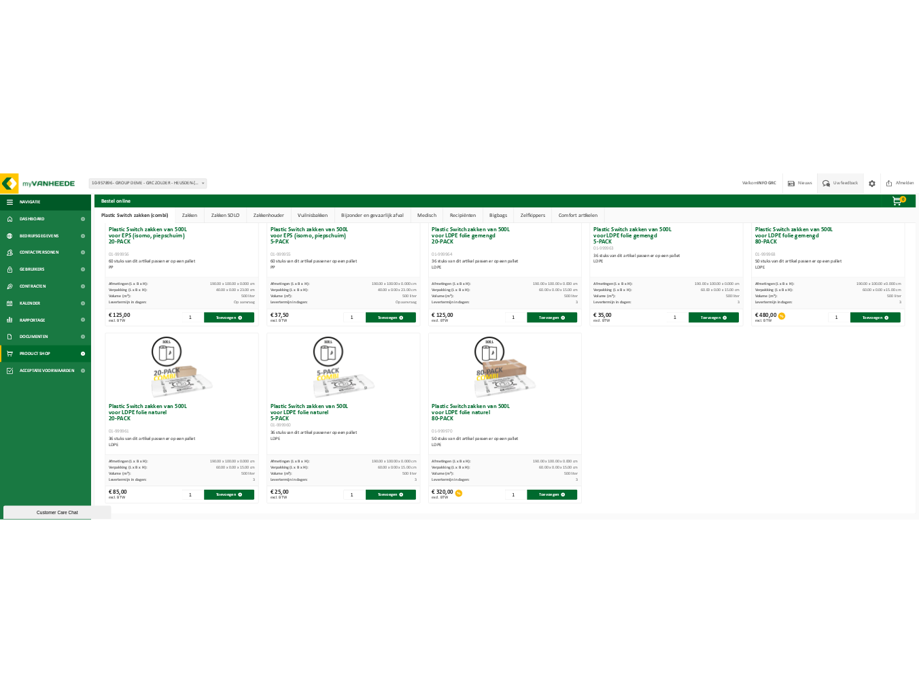
scroll to position [576, 0]
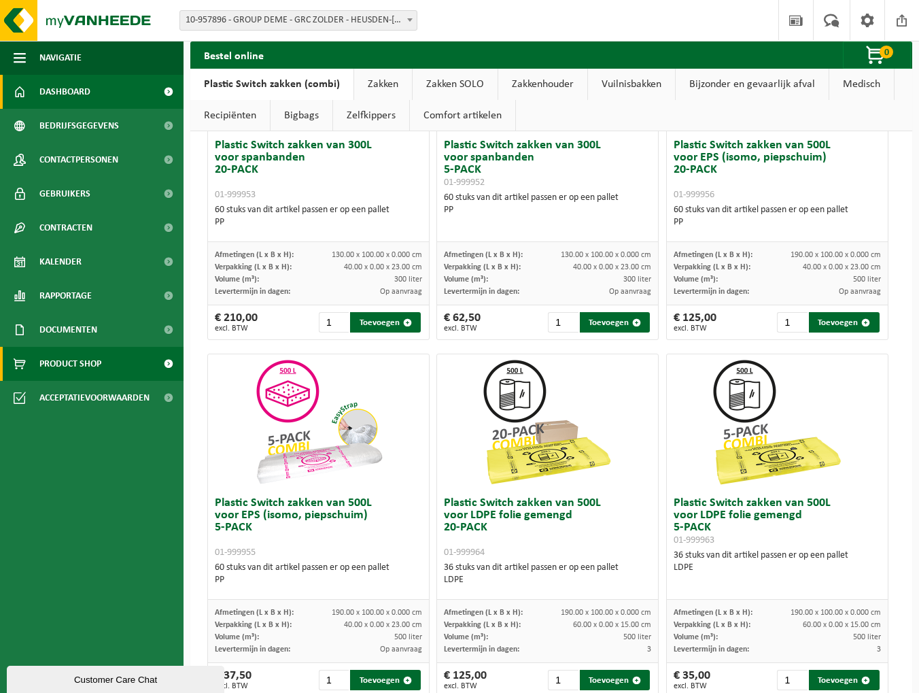
click at [65, 94] on span "Dashboard" at bounding box center [64, 92] width 51 height 34
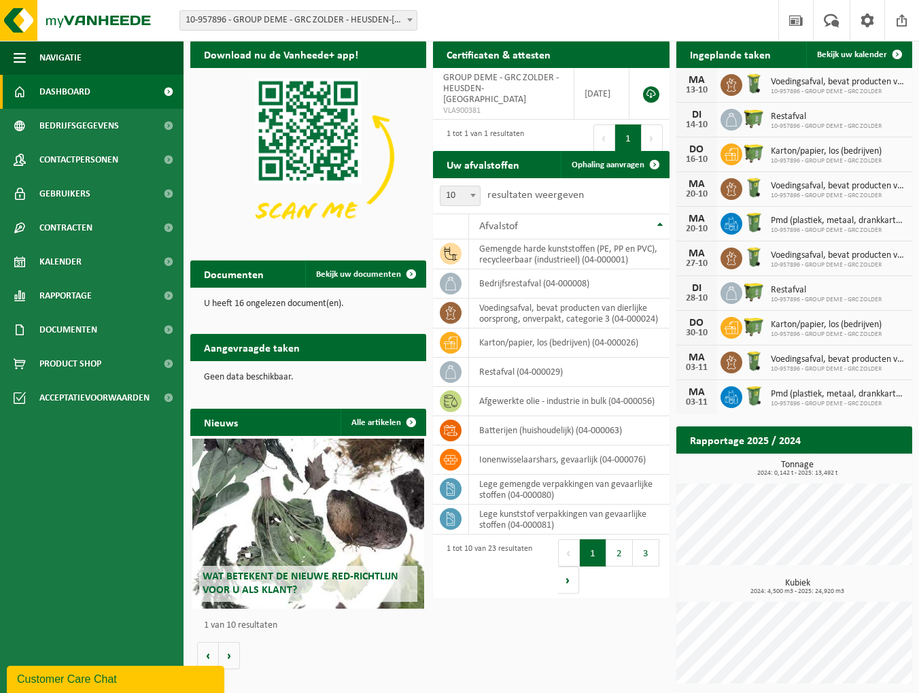
scroll to position [11, 0]
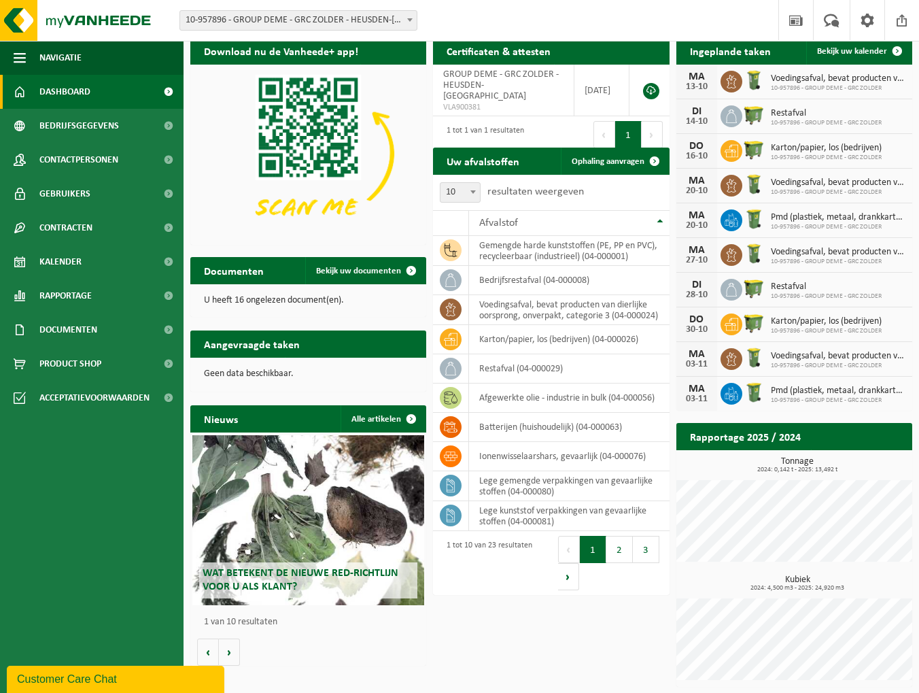
click at [744, 48] on h2 "Ingeplande taken" at bounding box center [730, 50] width 108 height 27
click at [90, 235] on span "Contracten" at bounding box center [65, 228] width 53 height 34
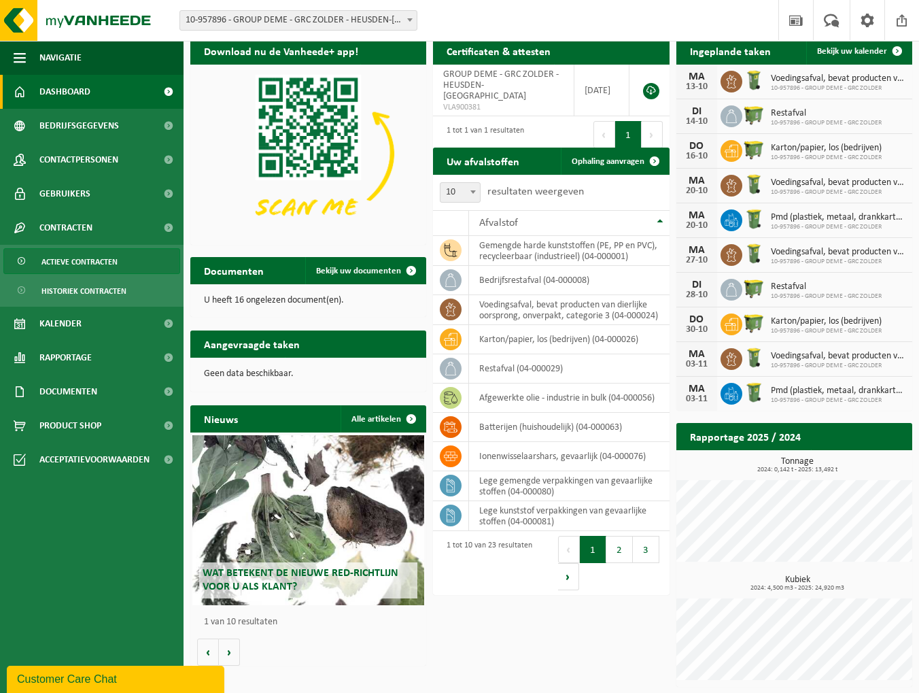
click at [79, 257] on span "Actieve contracten" at bounding box center [79, 262] width 76 height 26
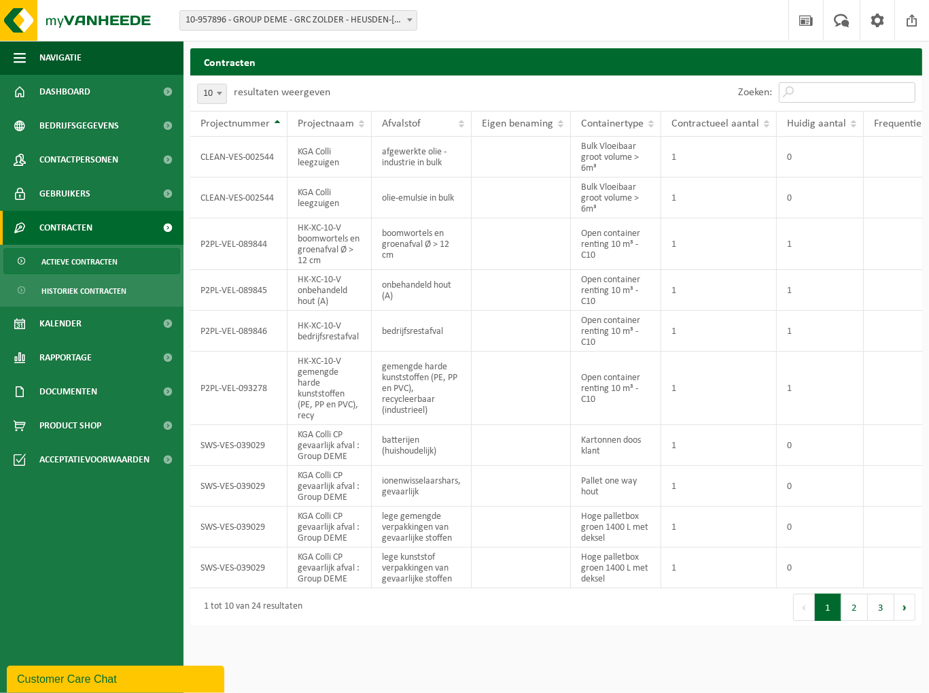
click at [851, 84] on input "Zoeken:" at bounding box center [847, 92] width 137 height 20
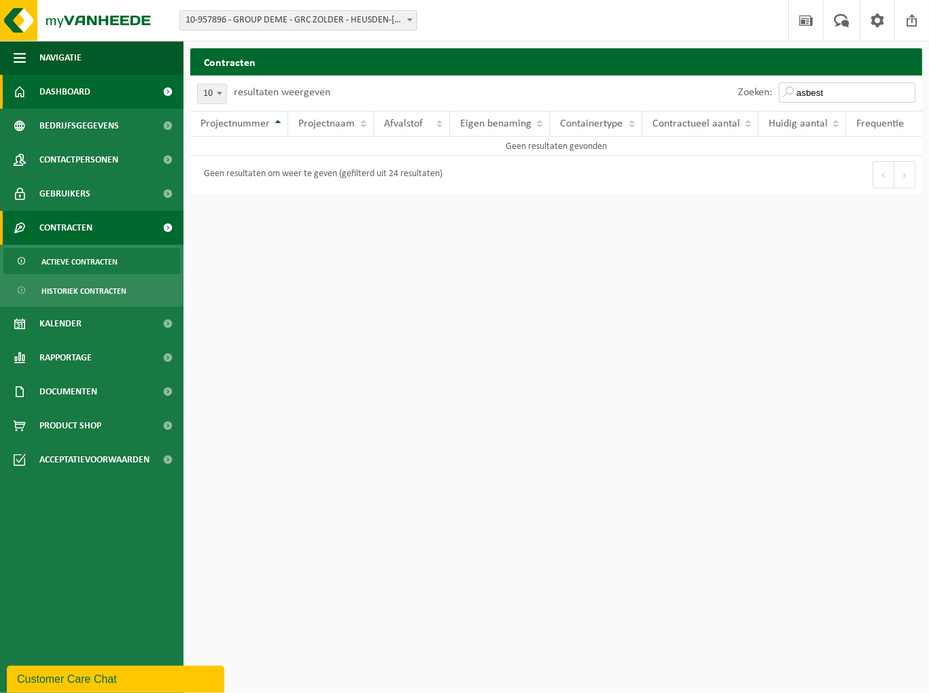
type input "asbest"
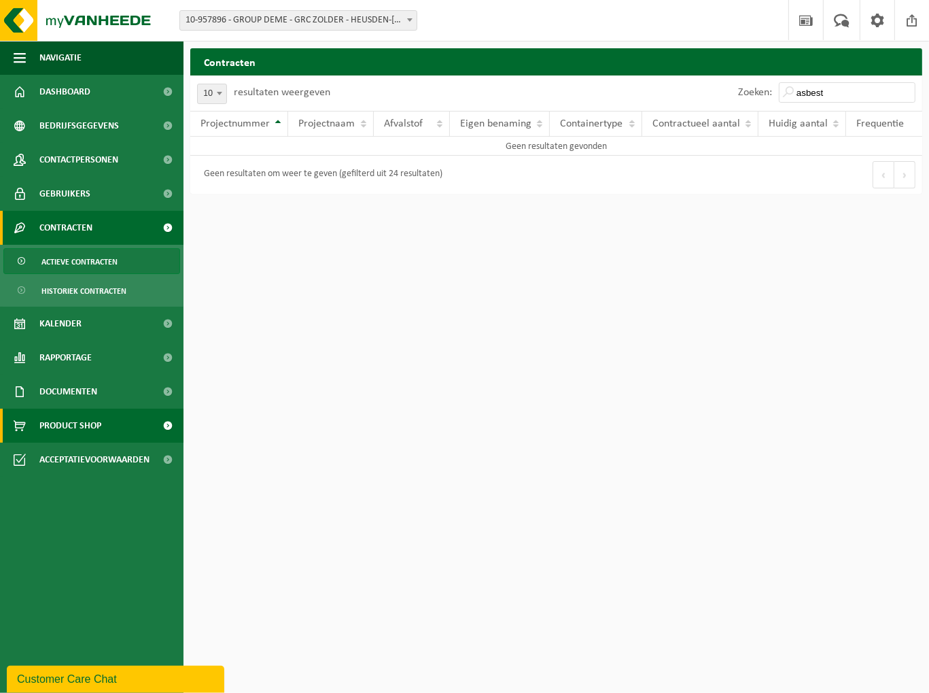
click at [109, 425] on link "Product Shop" at bounding box center [92, 426] width 184 height 34
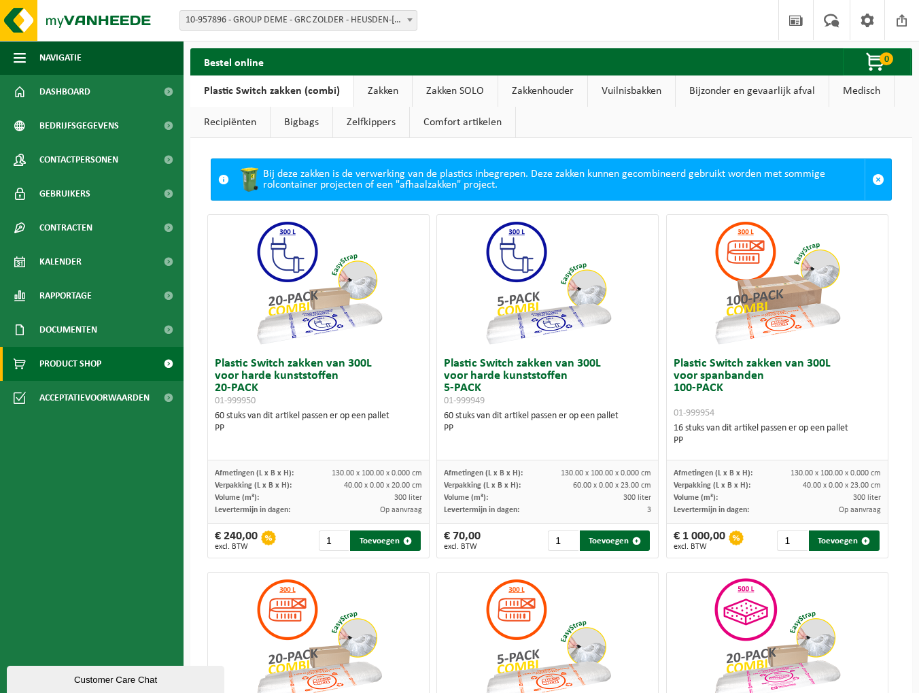
click at [307, 128] on link "Bigbags" at bounding box center [302, 122] width 62 height 31
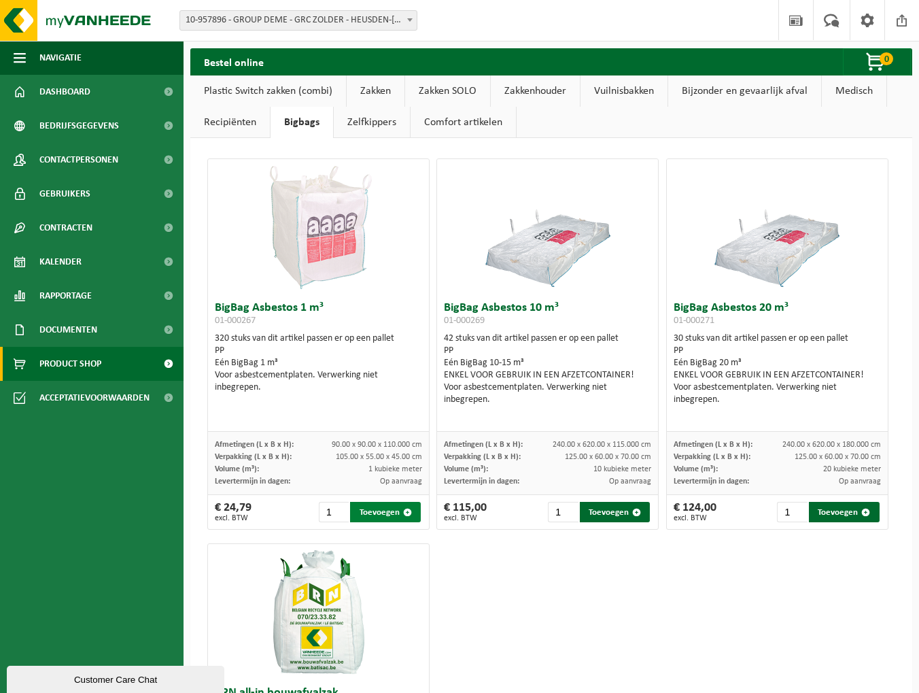
click at [378, 513] on button "Toevoegen" at bounding box center [385, 512] width 71 height 20
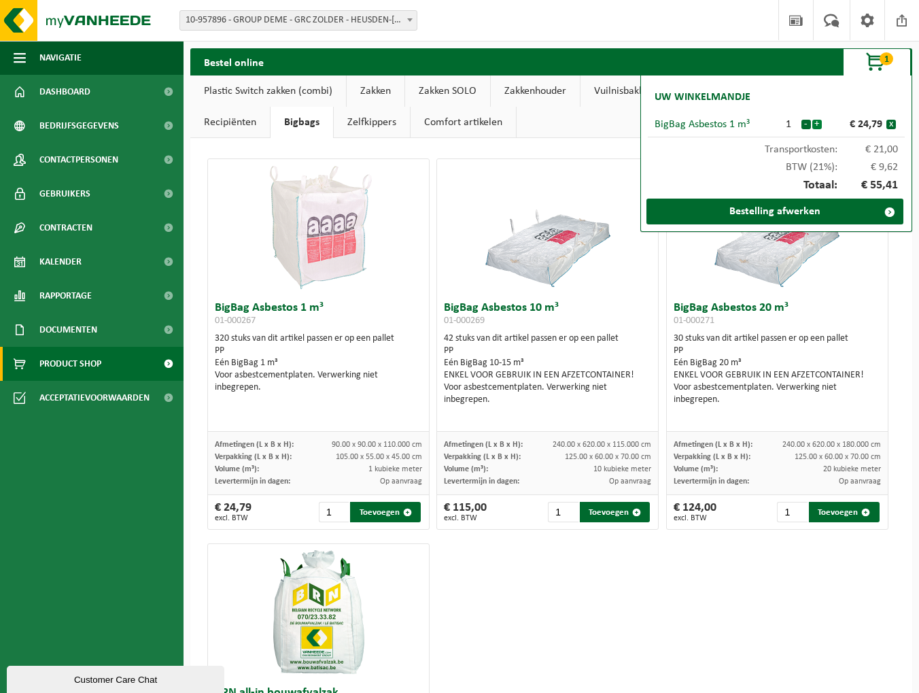
click at [818, 122] on button "+" at bounding box center [817, 125] width 10 height 10
click at [788, 211] on link "Bestelling afwerken" at bounding box center [774, 211] width 257 height 26
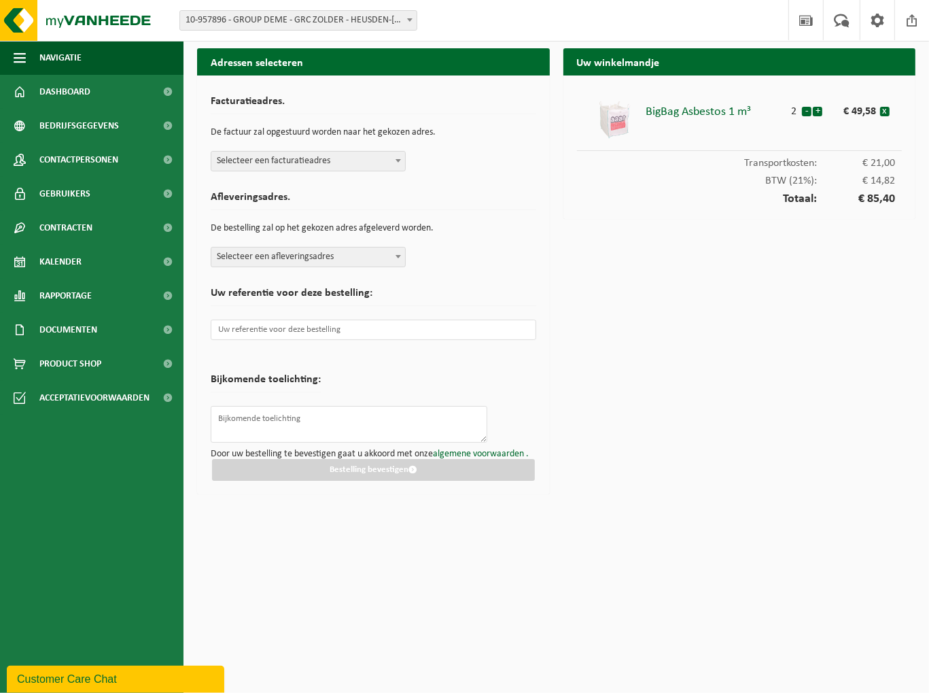
click at [314, 169] on span "Selecteer een facturatieadres" at bounding box center [308, 161] width 194 height 19
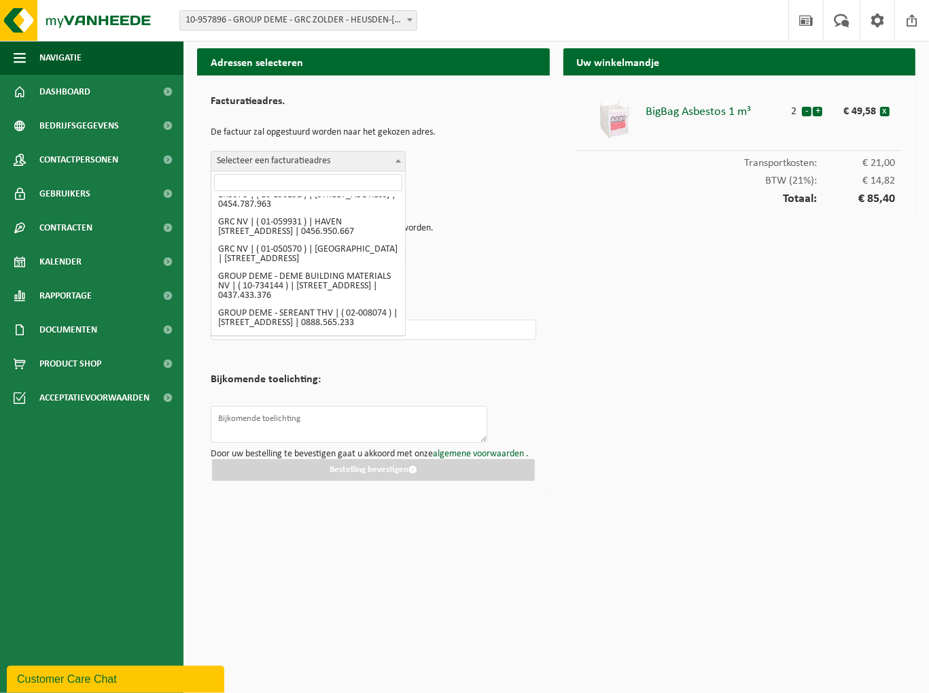
scroll to position [544, 0]
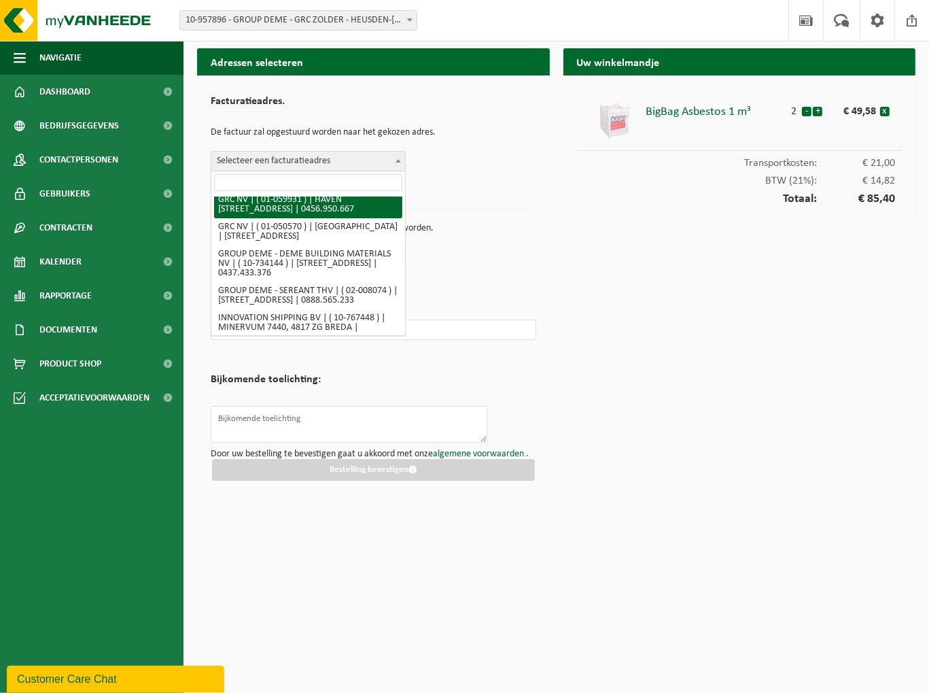
select select "393"
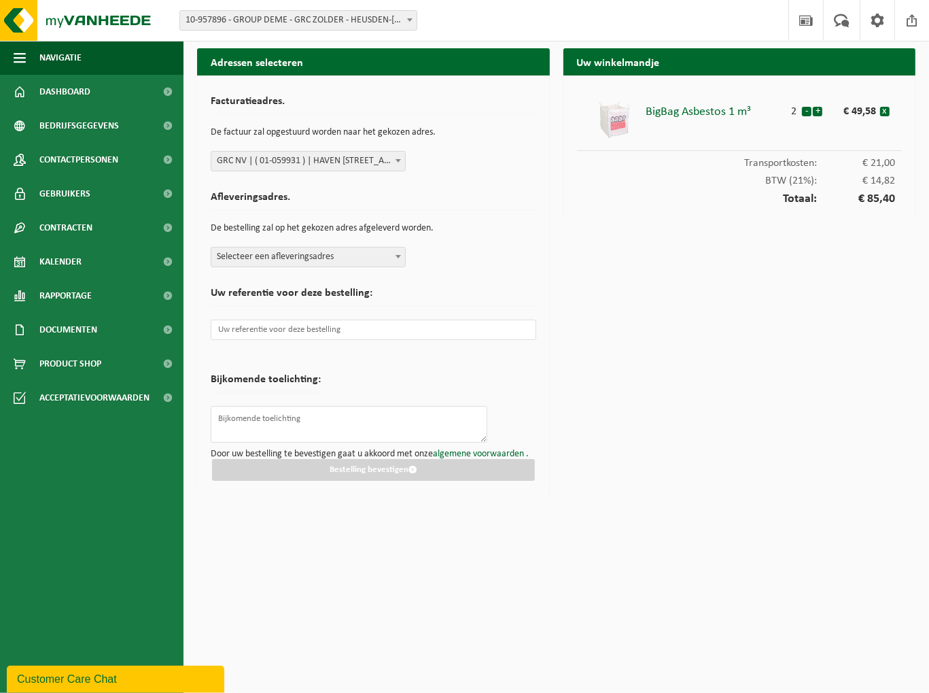
click at [329, 259] on span "Selecteer een afleveringsadres" at bounding box center [308, 256] width 194 height 19
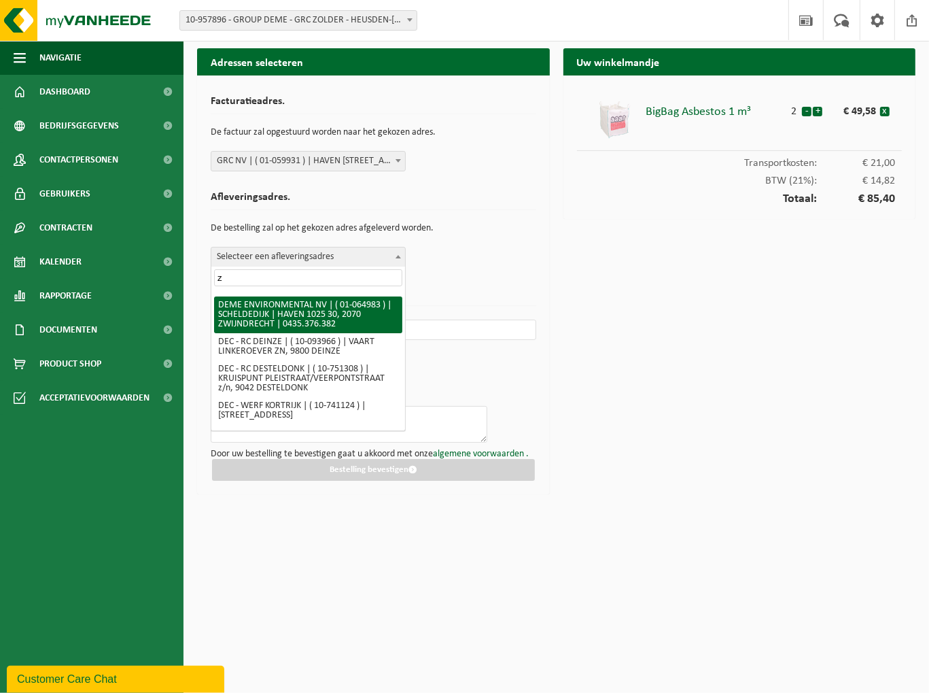
scroll to position [0, 0]
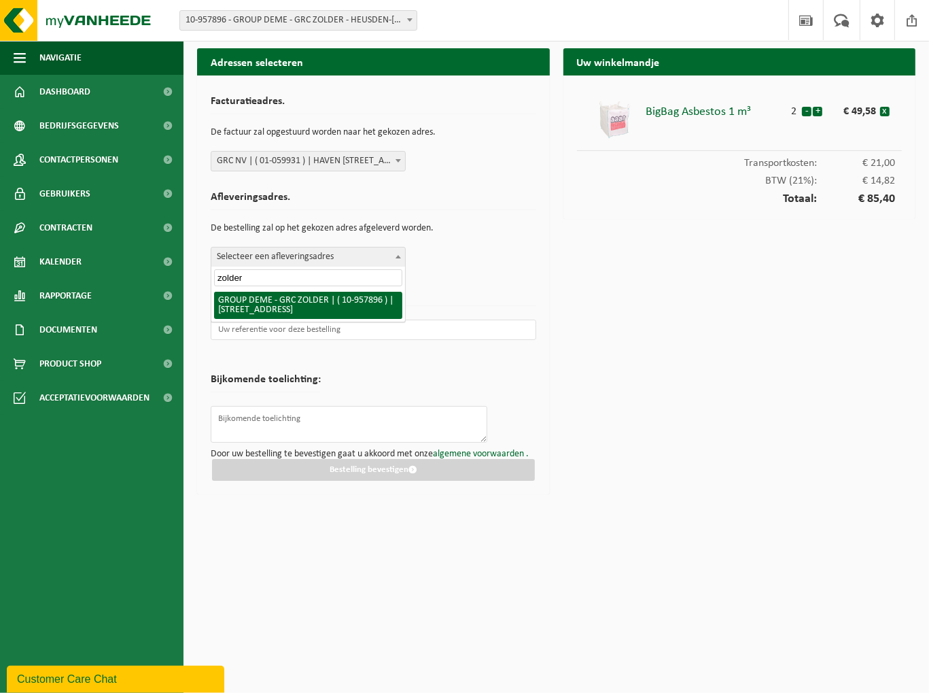
type input "zolder"
select select "147950"
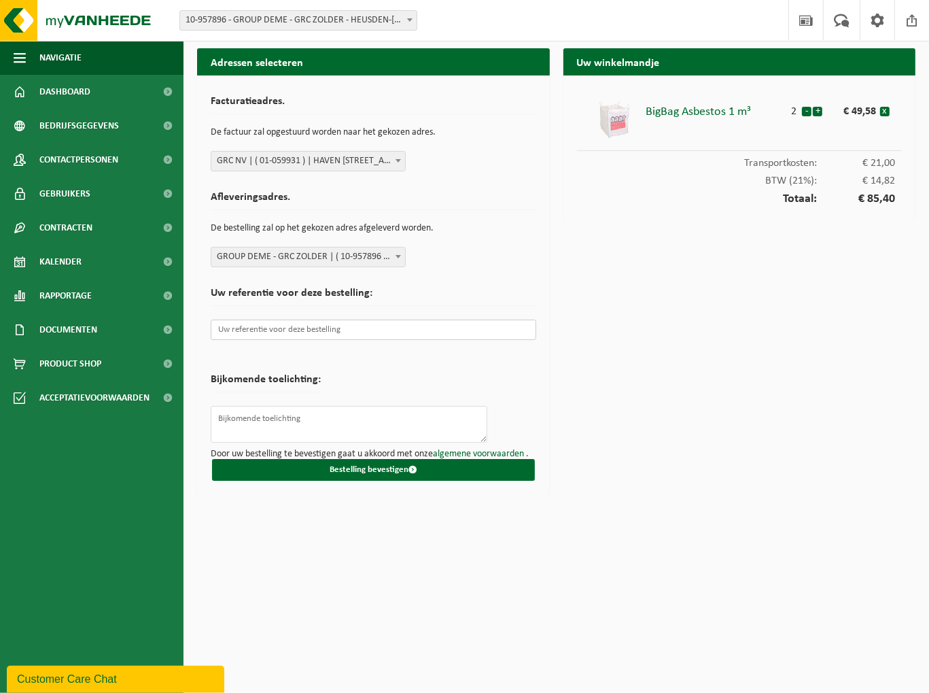
click at [302, 330] on input "text" at bounding box center [374, 329] width 326 height 20
click at [261, 334] on input "text" at bounding box center [374, 329] width 326 height 20
paste input "4718__/Z800 HS/30"
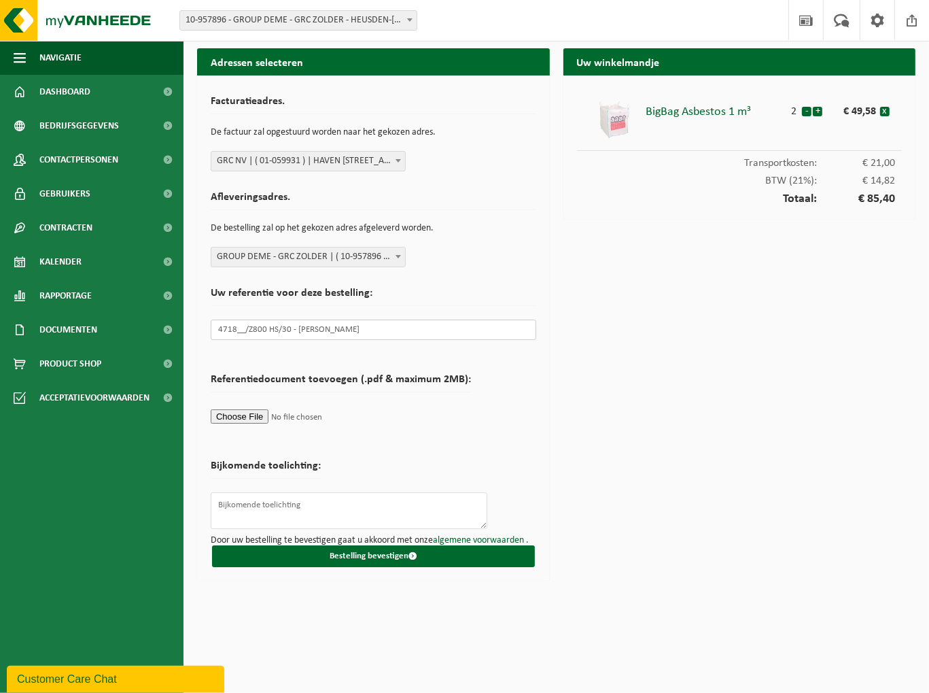
type input "4718__/Z800 HS/30 - FILIP FRANSEN"
click at [392, 462] on form "Facturatieadres. De factuur zal opgestuurd worden naar het gekozen adres. Selec…" at bounding box center [374, 328] width 326 height 478
click at [372, 551] on button "Bestelling bevestigen" at bounding box center [373, 556] width 323 height 22
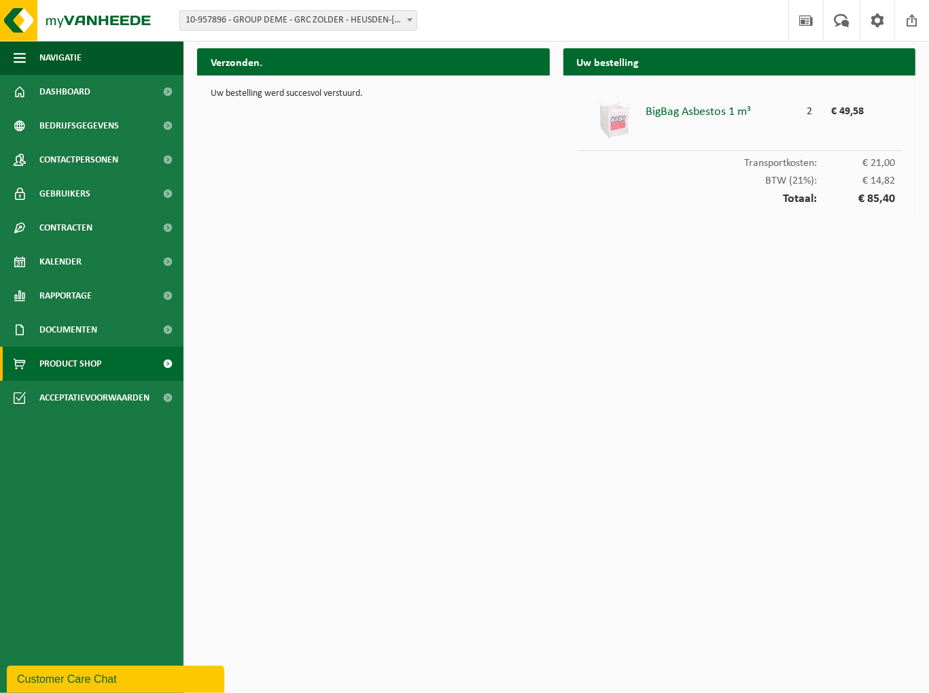
click at [84, 357] on span "Product Shop" at bounding box center [70, 364] width 62 height 34
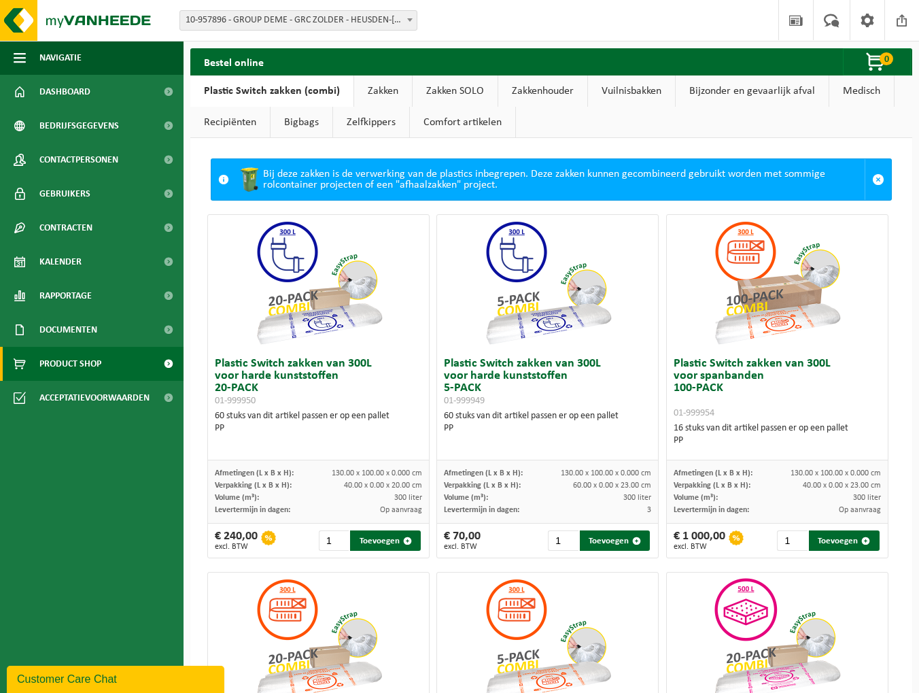
click at [726, 101] on link "Bijzonder en gevaarlijk afval" at bounding box center [752, 90] width 153 height 31
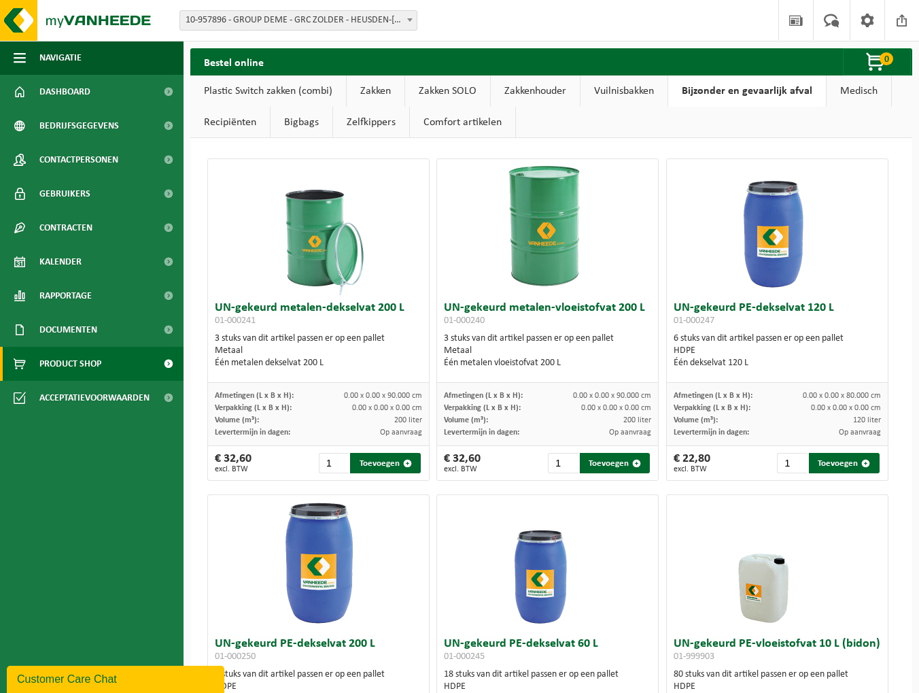
click at [389, 119] on link "Zelfkippers" at bounding box center [371, 122] width 76 height 31
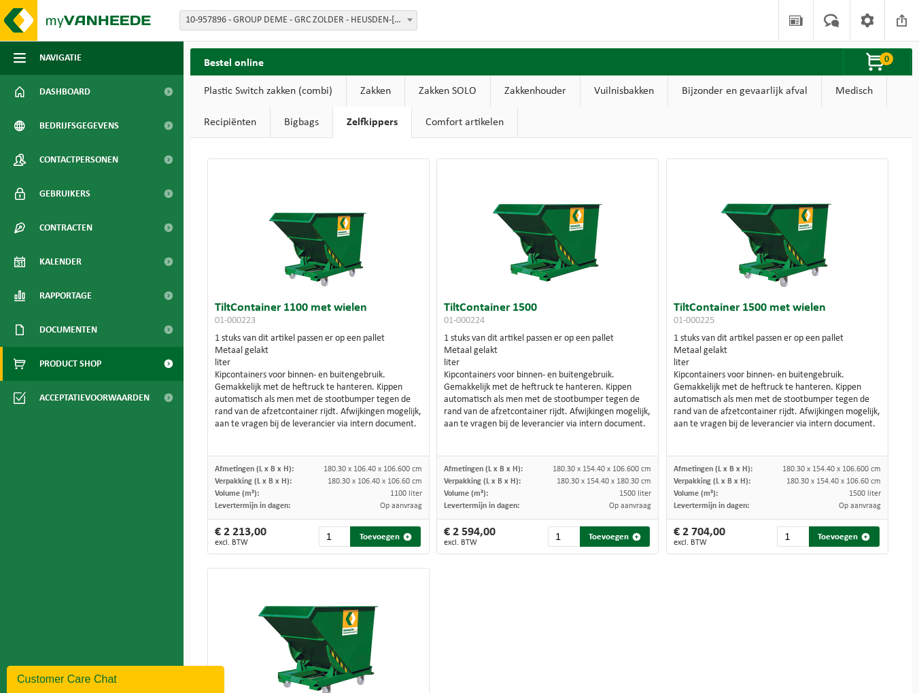
click at [432, 124] on link "Comfort artikelen" at bounding box center [464, 122] width 105 height 31
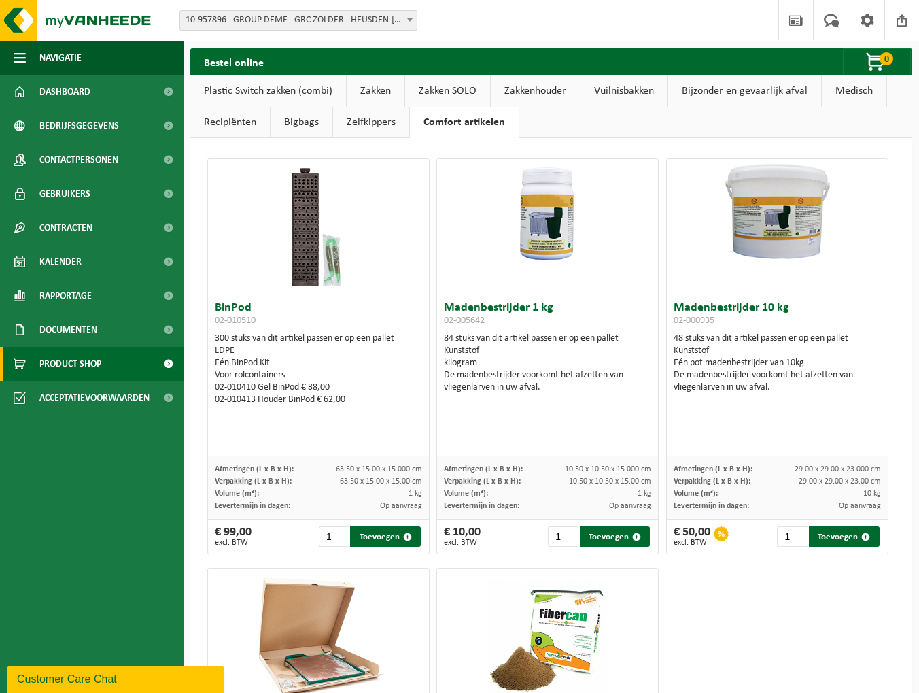
click at [213, 132] on link "Recipiënten" at bounding box center [230, 122] width 80 height 31
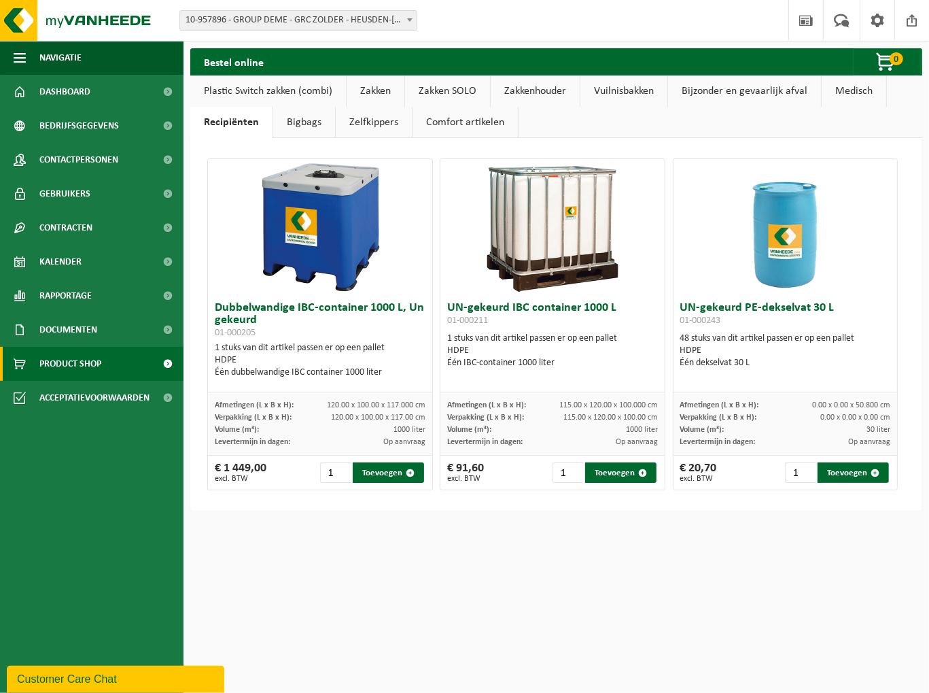
click at [286, 94] on link "Plastic Switch zakken (combi)" at bounding box center [268, 90] width 156 height 31
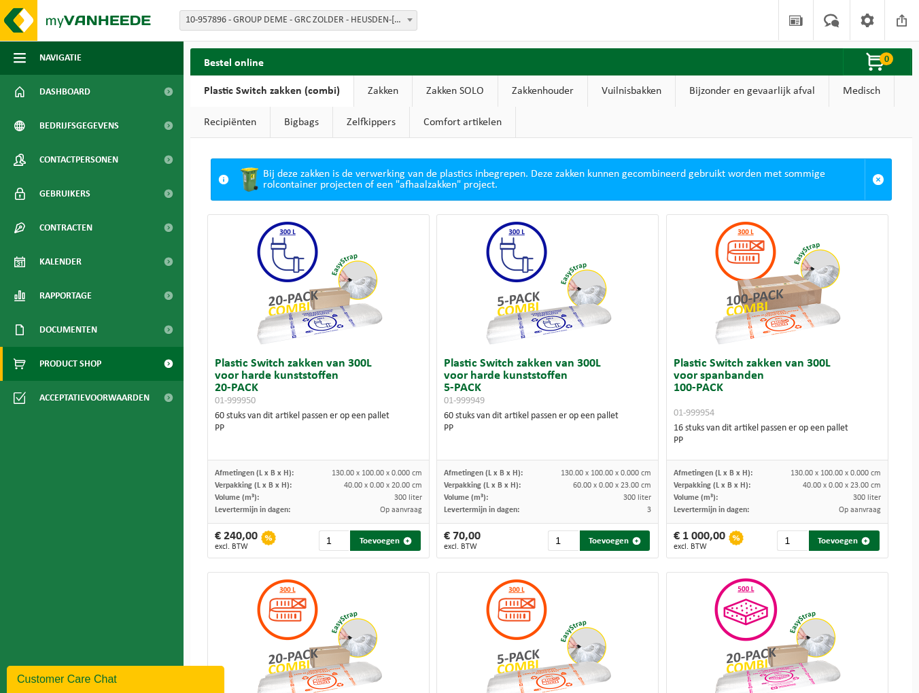
click at [386, 95] on link "Zakken" at bounding box center [383, 90] width 58 height 31
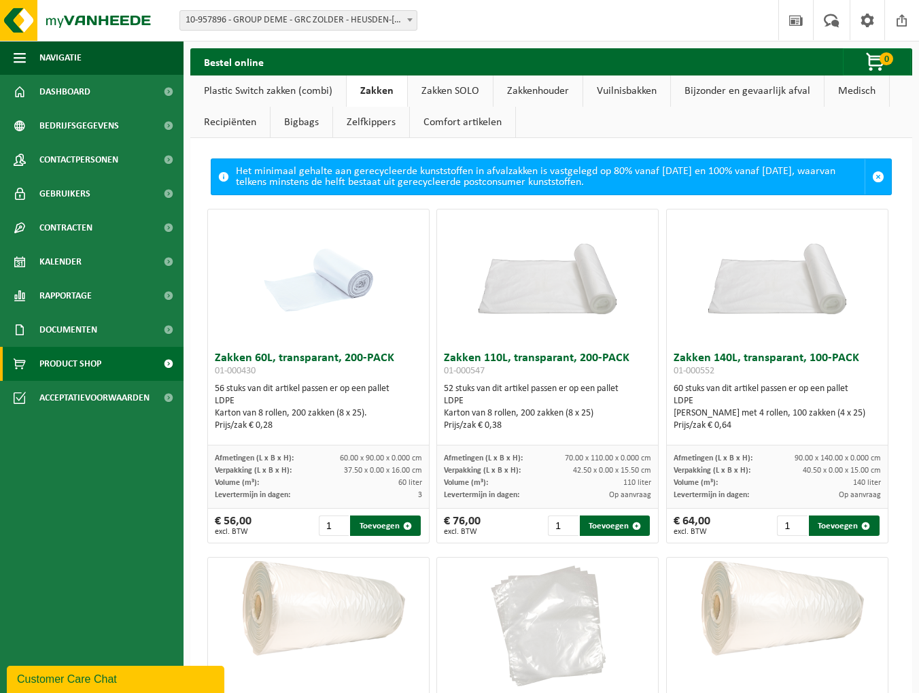
click at [426, 90] on link "Zakken SOLO" at bounding box center [450, 90] width 85 height 31
